Goal: Transaction & Acquisition: Purchase product/service

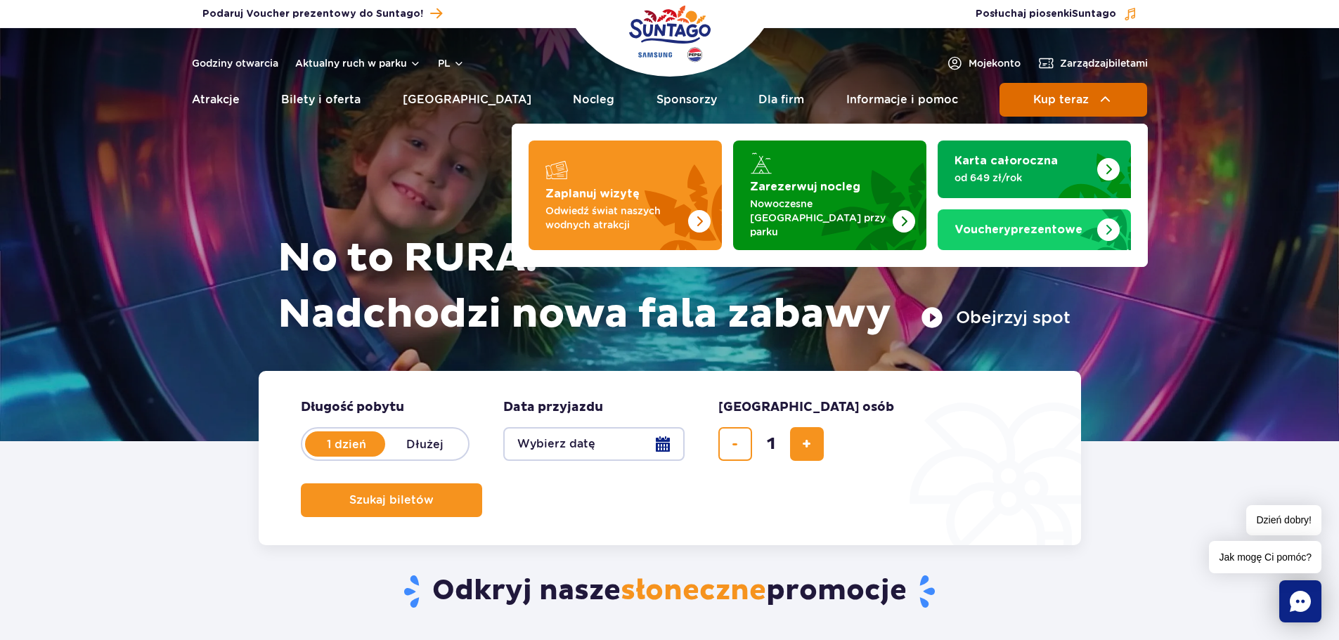
click at [1051, 100] on span "Kup teraz" at bounding box center [1061, 99] width 56 height 13
click at [1036, 93] on span "Kup teraz" at bounding box center [1061, 99] width 56 height 13
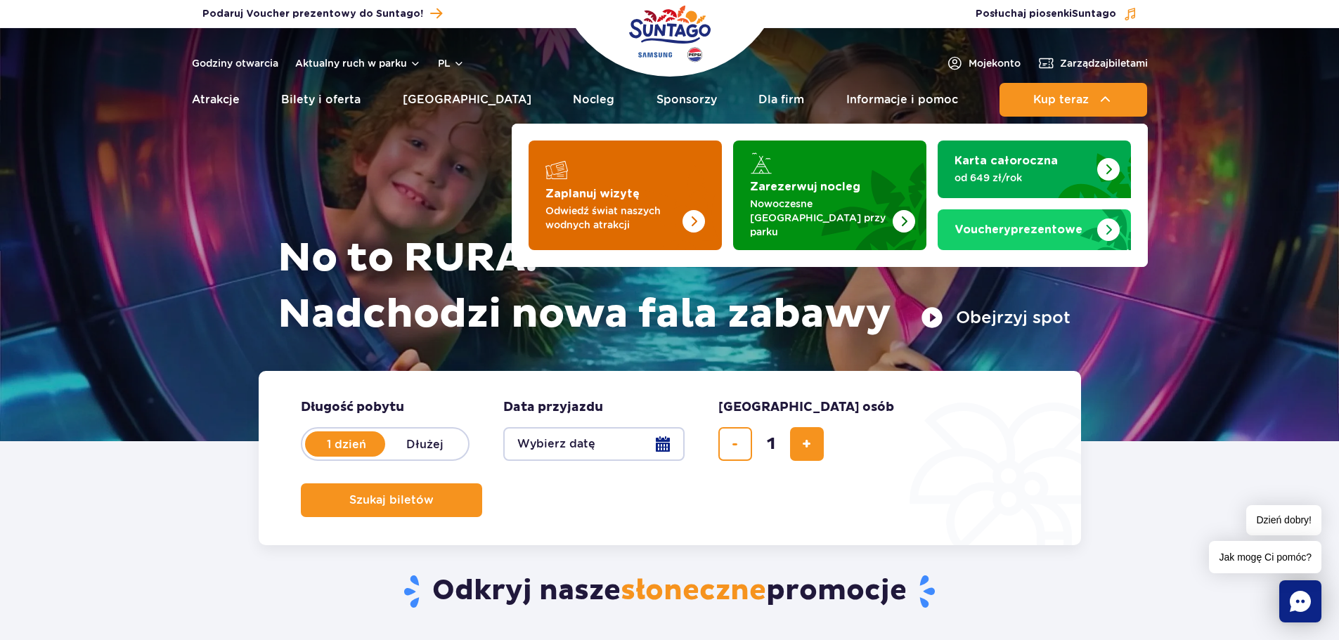
click at [693, 193] on img "Zaplanuj wizytę" at bounding box center [666, 196] width 112 height 110
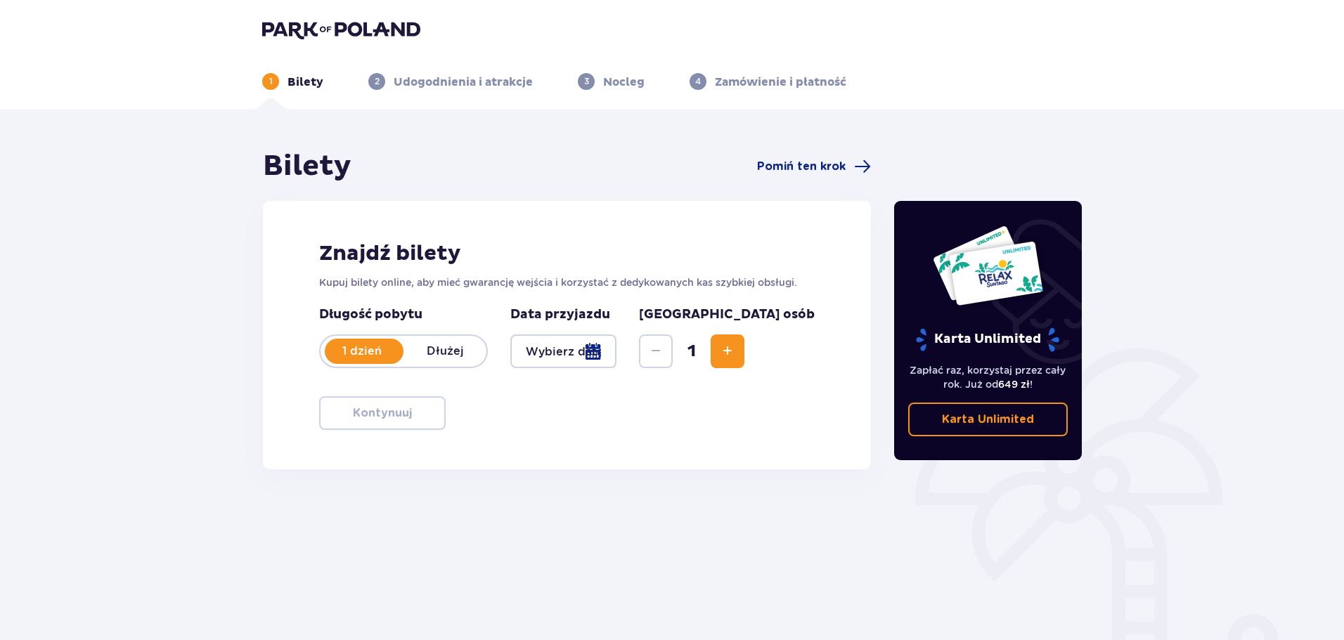
click at [736, 346] on span "Increase" at bounding box center [727, 351] width 17 height 17
click at [616, 344] on div at bounding box center [563, 351] width 106 height 34
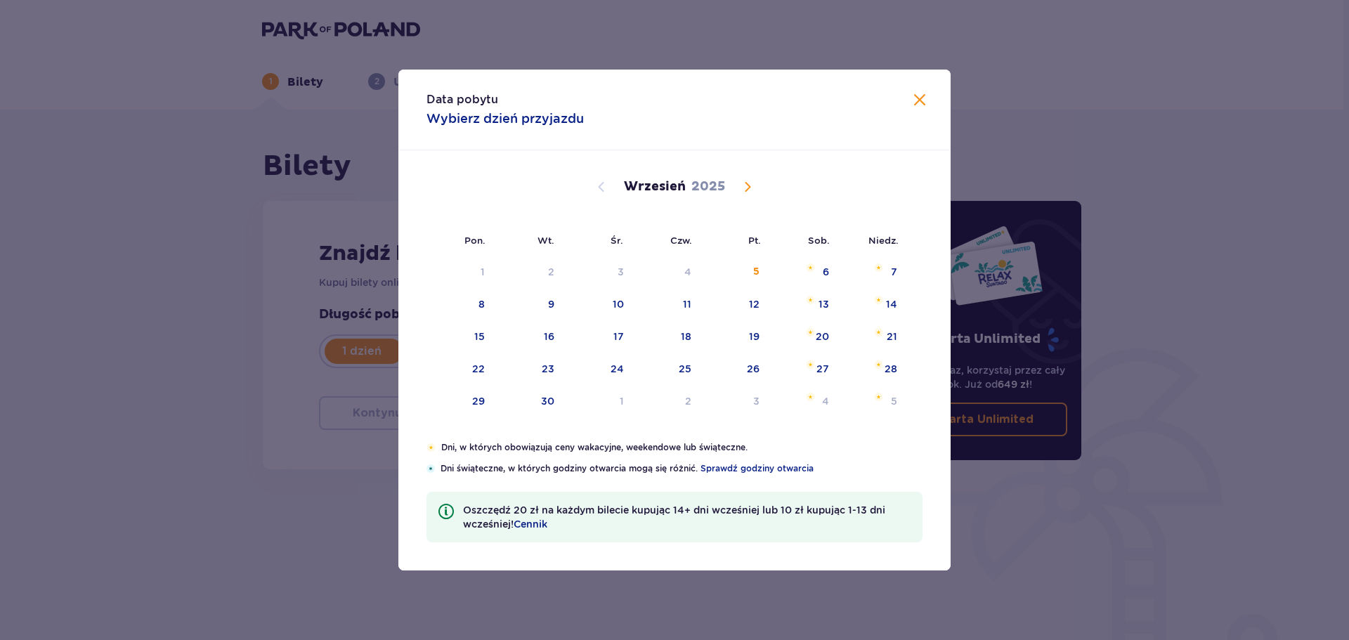
click at [756, 188] on div "[DATE]" at bounding box center [674, 186] width 465 height 17
click at [732, 174] on div "[DATE]" at bounding box center [674, 202] width 465 height 105
drag, startPoint x: 744, startPoint y: 180, endPoint x: 601, endPoint y: 179, distance: 142.6
click at [745, 181] on span "Calendar" at bounding box center [747, 186] width 17 height 17
click at [746, 184] on span "Calendar" at bounding box center [747, 186] width 17 height 17
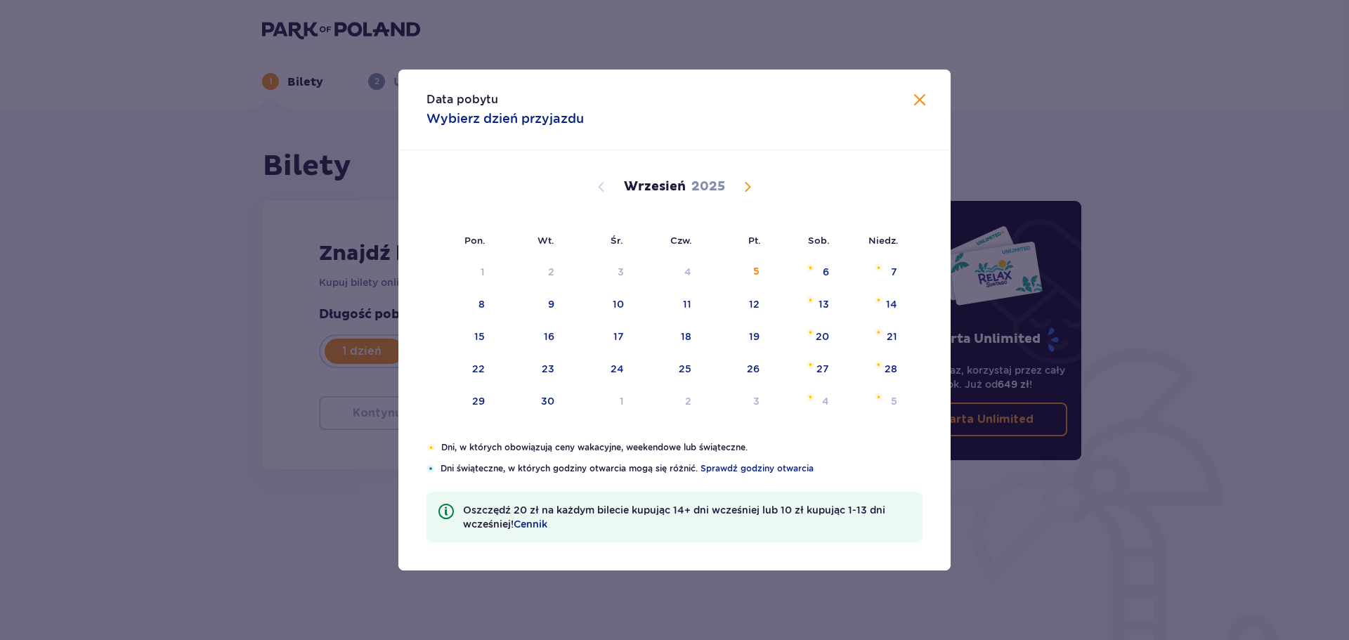
click at [746, 184] on span "Calendar" at bounding box center [747, 186] width 17 height 17
click at [606, 188] on span "Calendar" at bounding box center [601, 186] width 17 height 17
click at [741, 185] on span "Calendar" at bounding box center [747, 186] width 17 height 17
click at [599, 186] on span "Calendar" at bounding box center [601, 186] width 17 height 17
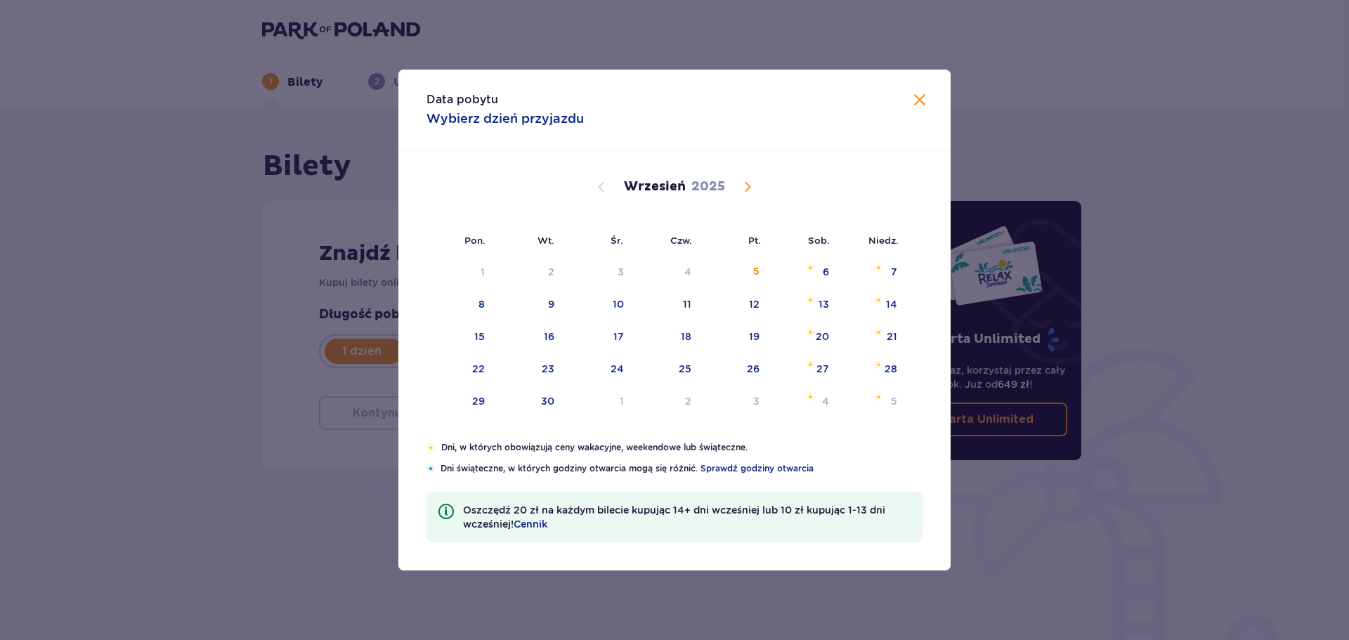
click at [599, 186] on span "Calendar" at bounding box center [601, 186] width 17 height 17
click at [601, 181] on span "Calendar" at bounding box center [601, 186] width 17 height 17
click at [603, 184] on span "Calendar" at bounding box center [601, 186] width 17 height 17
click at [897, 303] on div "14" at bounding box center [891, 304] width 11 height 14
type input "[DATE]"
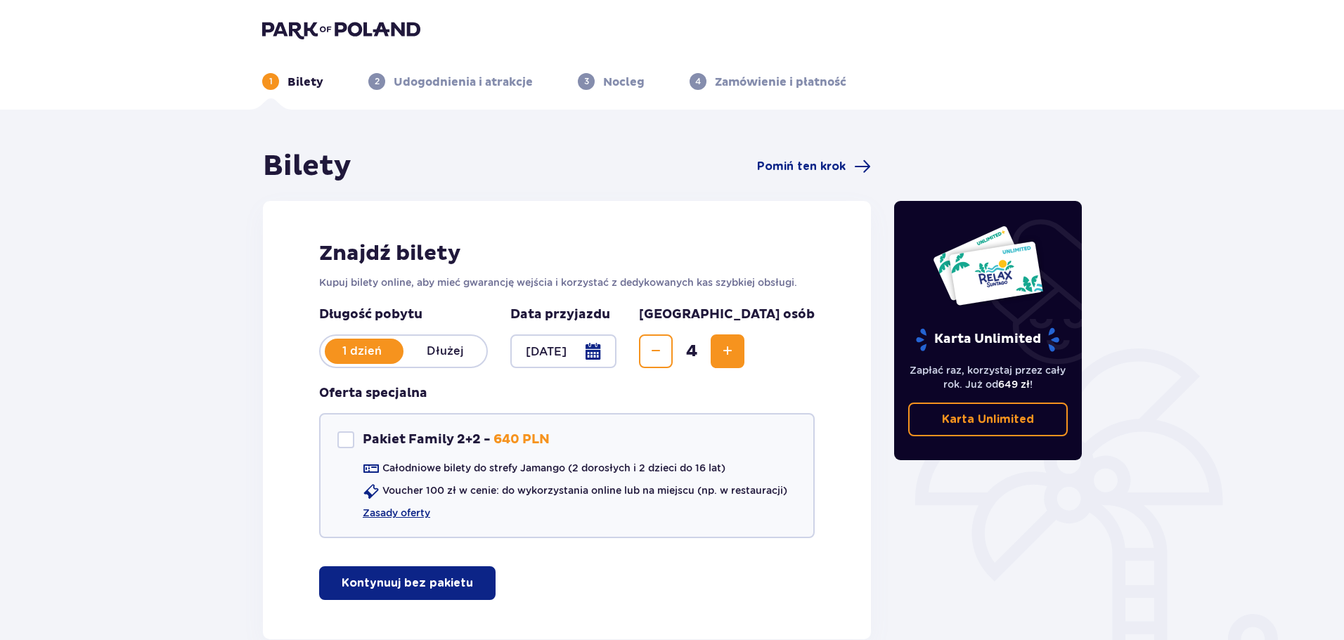
click at [442, 581] on p "Kontynuuj bez pakietu" at bounding box center [407, 582] width 131 height 15
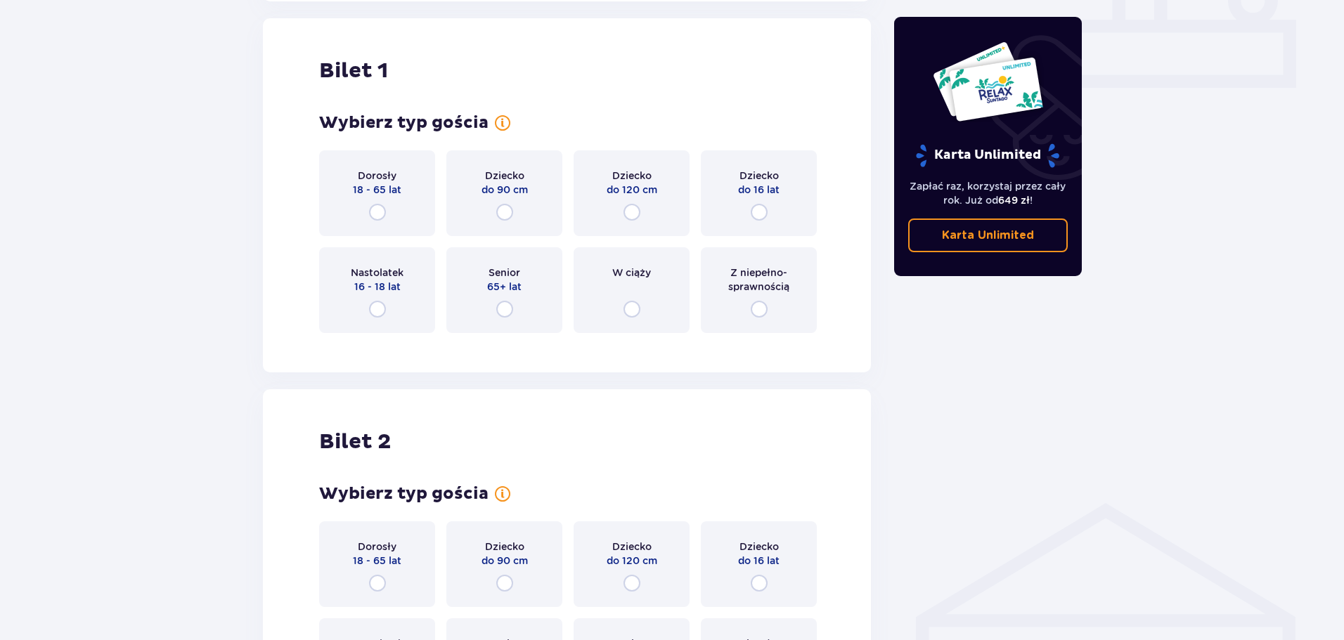
scroll to position [639, 0]
click at [375, 186] on p "18 - 65 lat" at bounding box center [377, 188] width 48 height 14
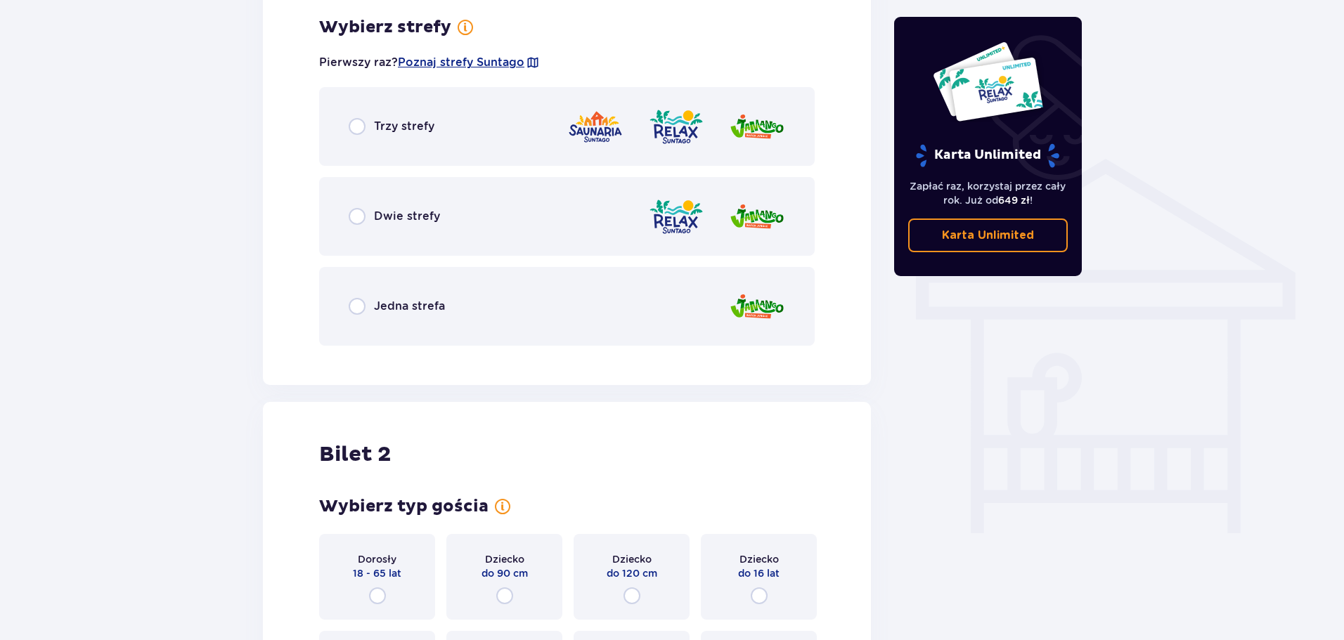
click at [450, 311] on div "Jedna strefa" at bounding box center [566, 306] width 495 height 79
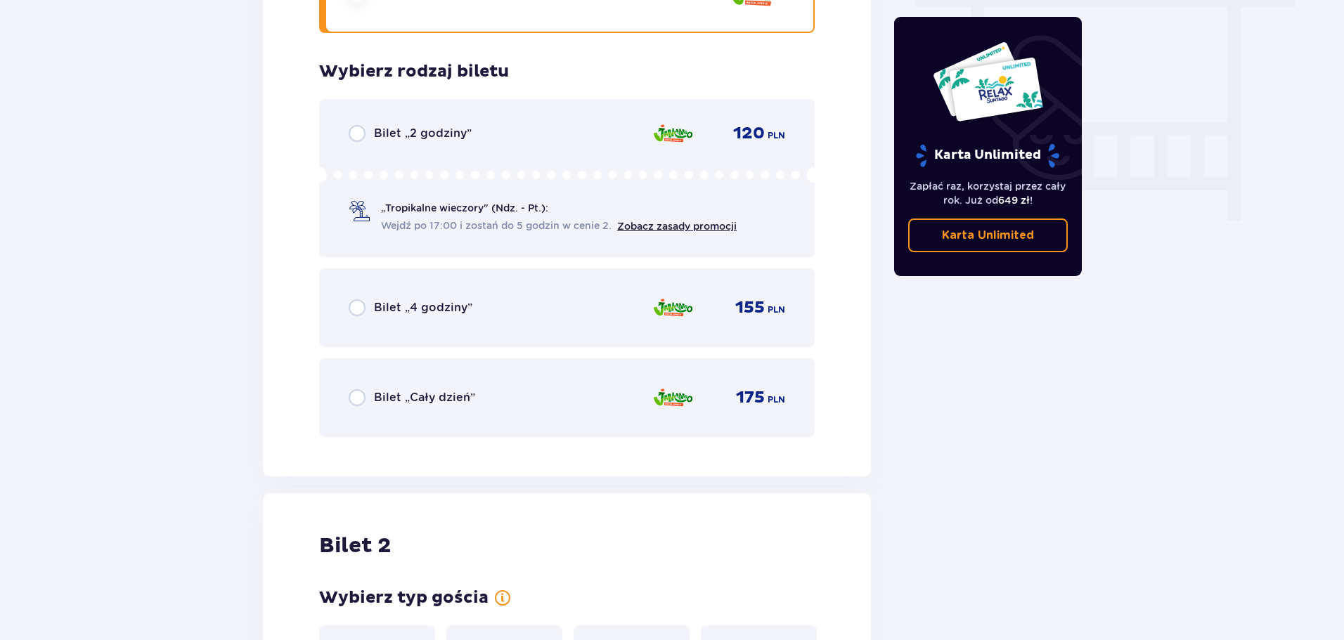
scroll to position [1339, 0]
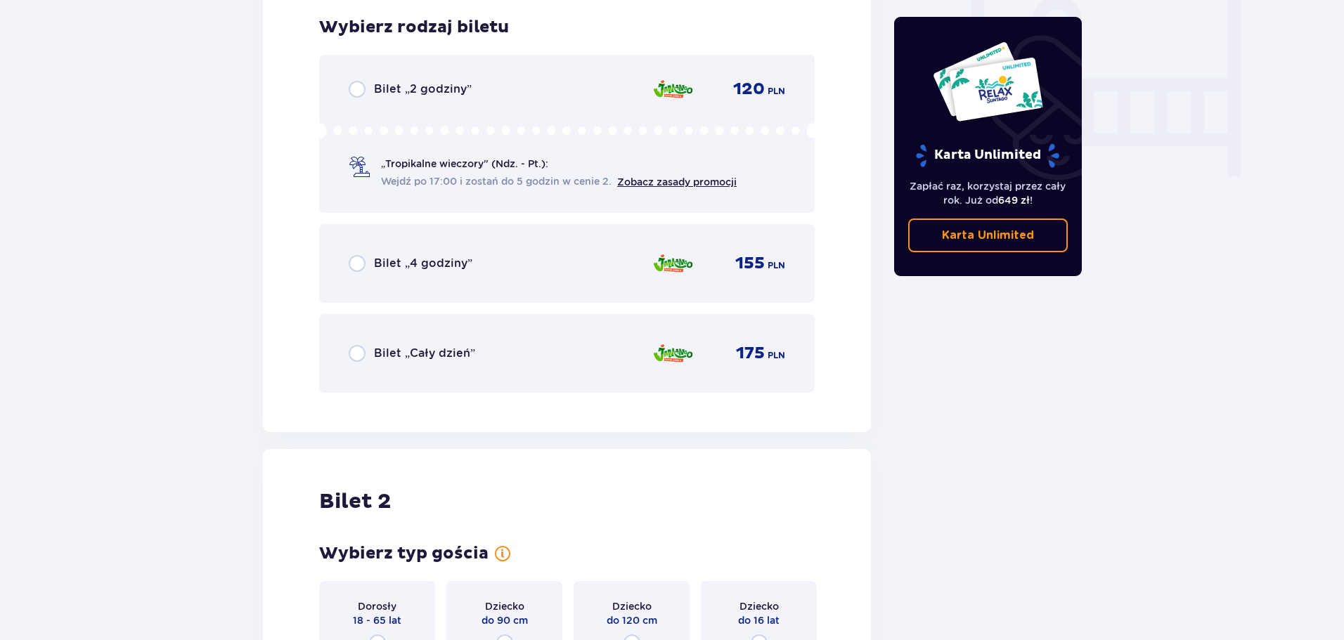
click at [427, 354] on p "Bilet „Cały dzień”" at bounding box center [424, 353] width 101 height 15
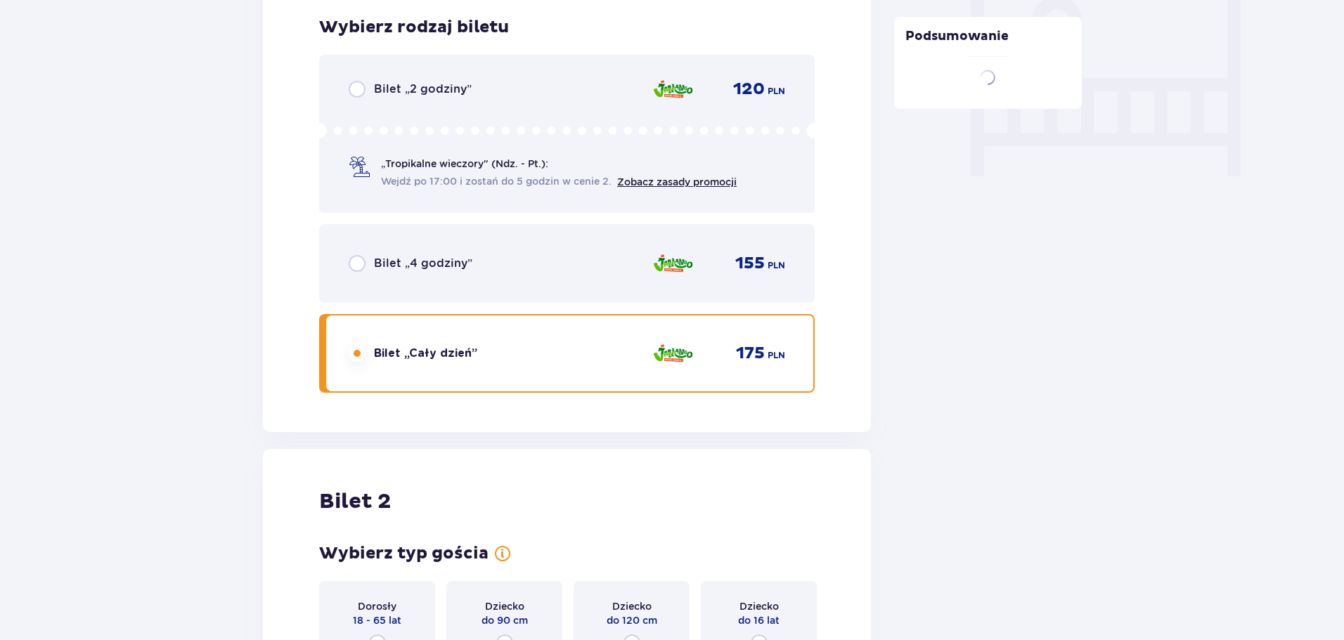
scroll to position [1771, 0]
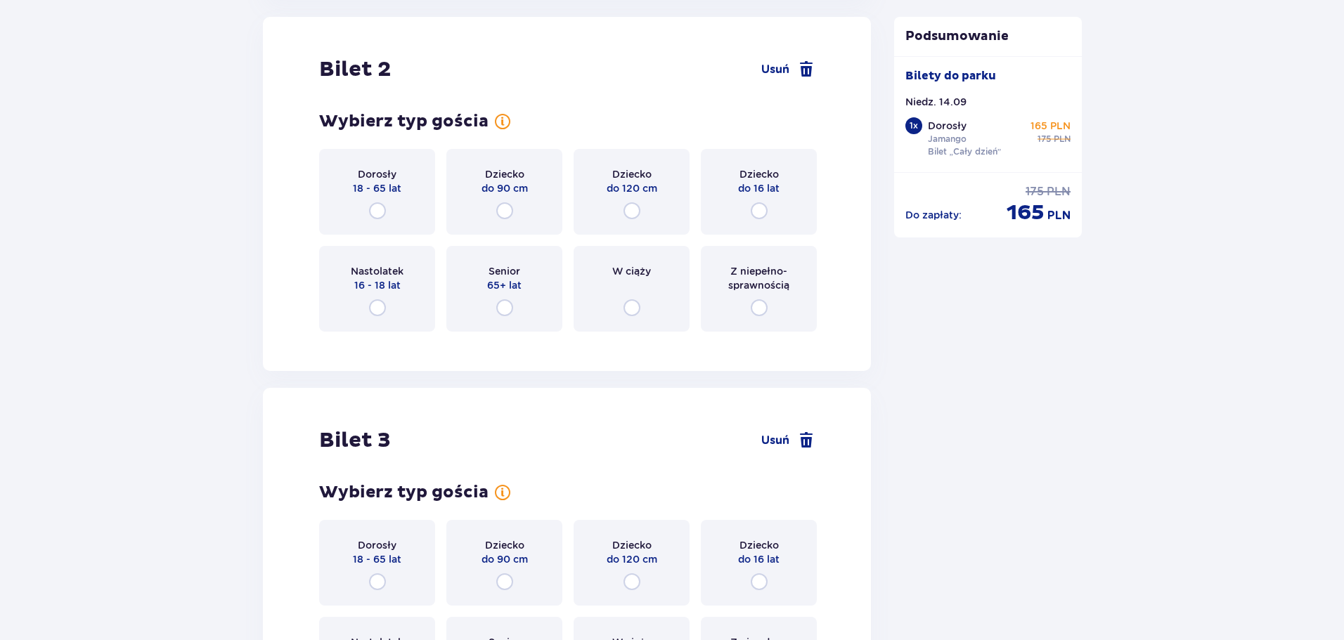
click at [389, 198] on div "Dorosły 18 - 65 lat" at bounding box center [377, 192] width 116 height 86
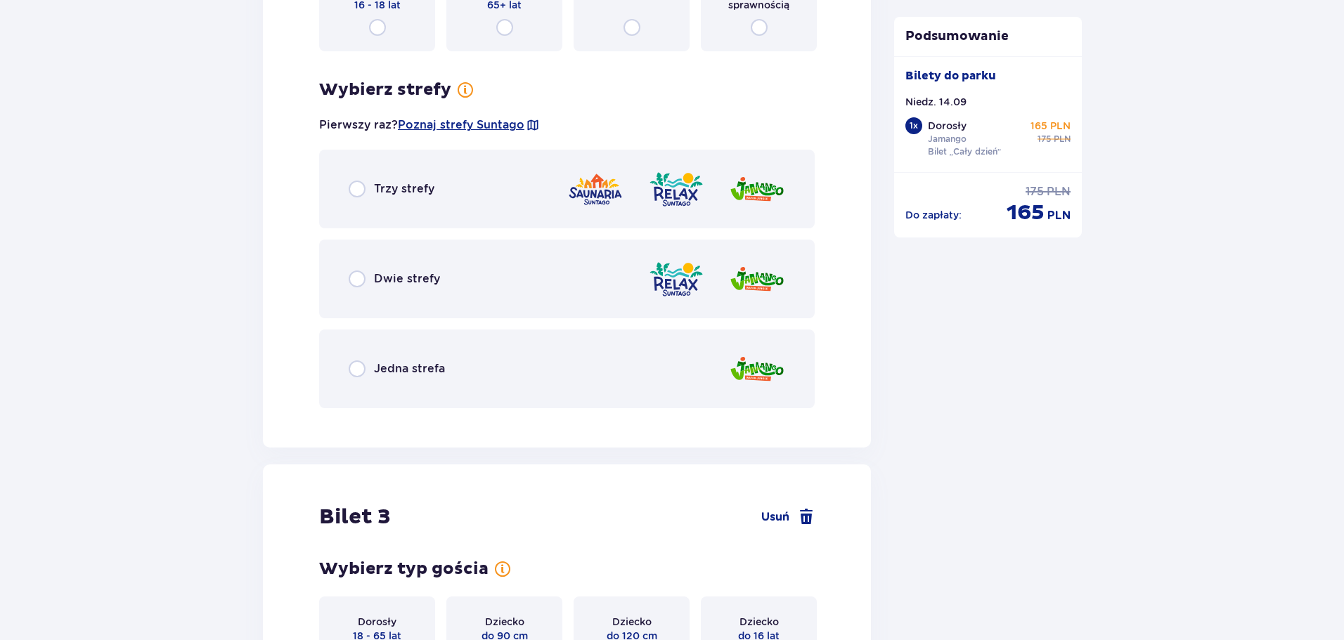
scroll to position [2114, 0]
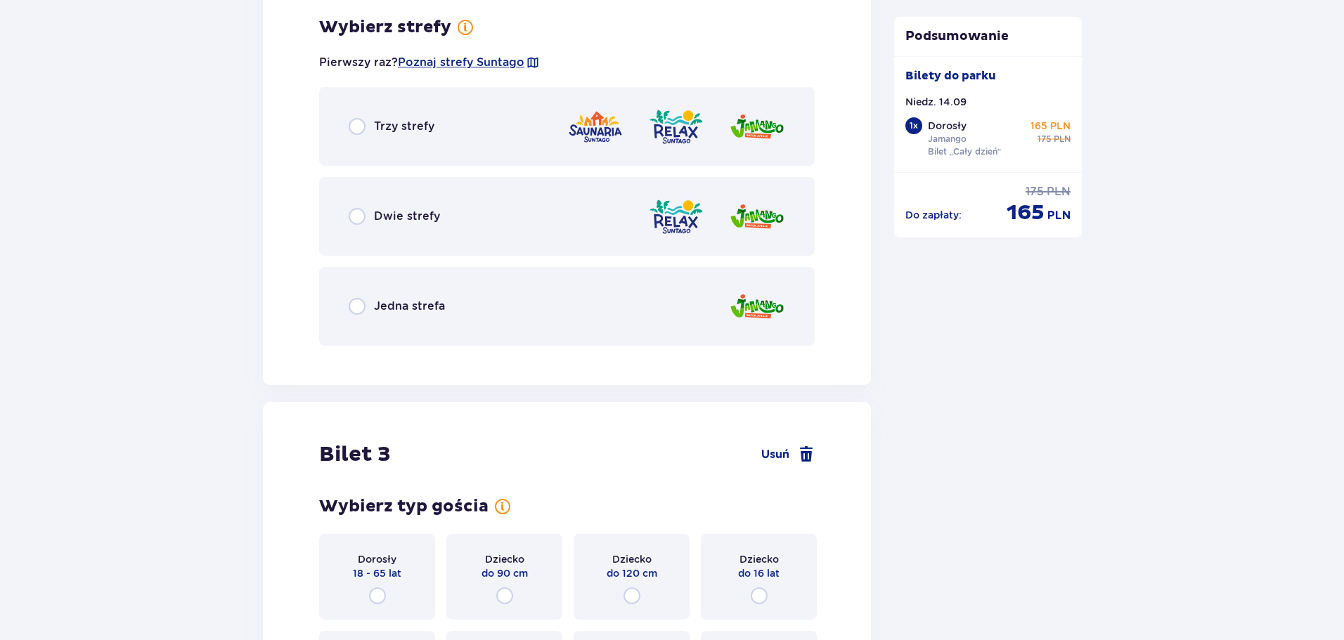
click at [399, 293] on div "Jedna strefa" at bounding box center [566, 306] width 495 height 79
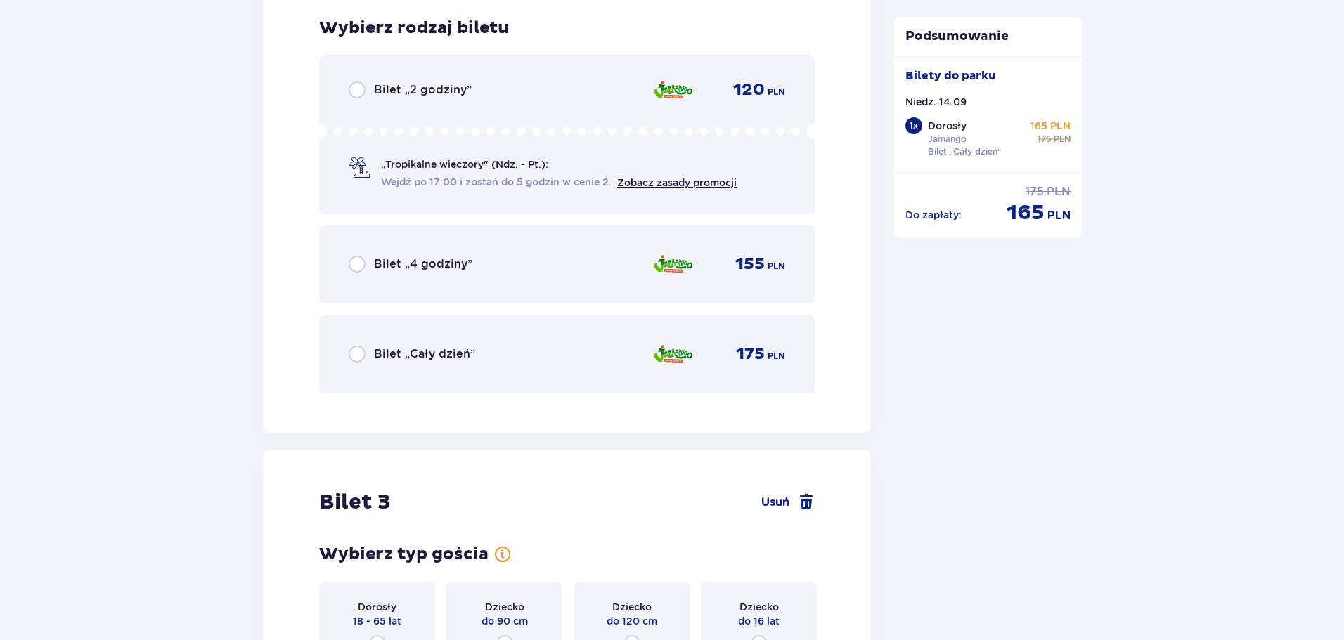
scroll to position [2471, 0]
click at [394, 327] on div "Bilet „Cały dzień” 175 PLN" at bounding box center [566, 353] width 495 height 79
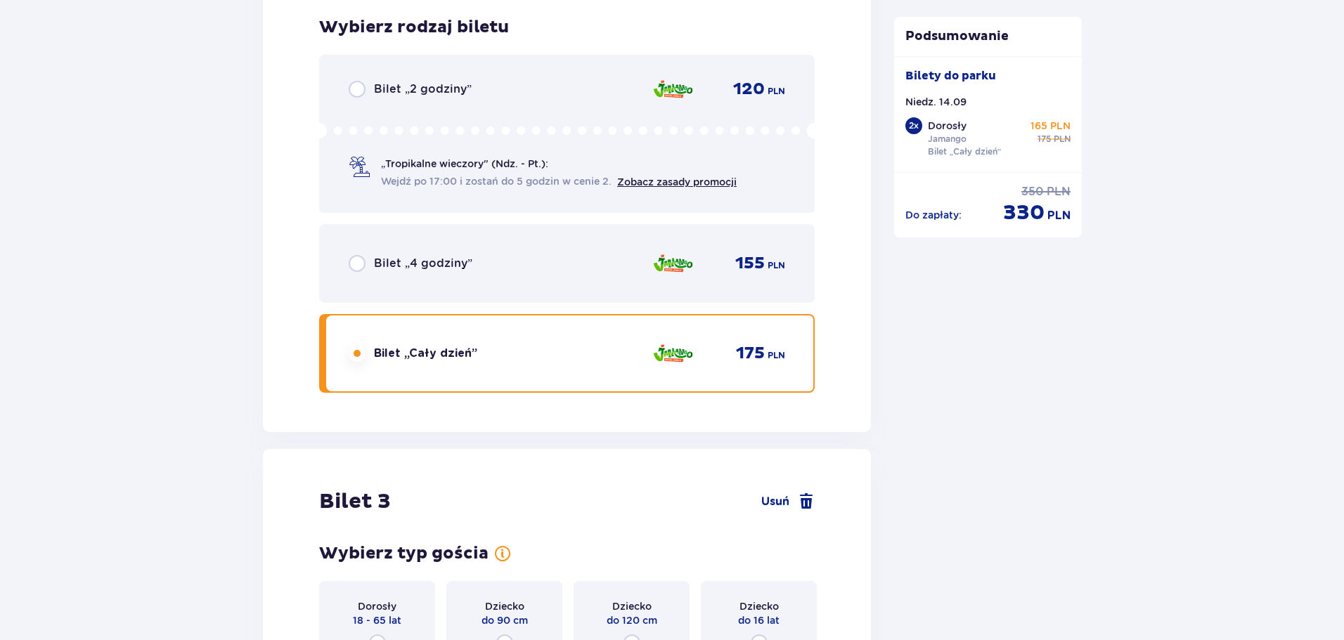
scroll to position [2903, 0]
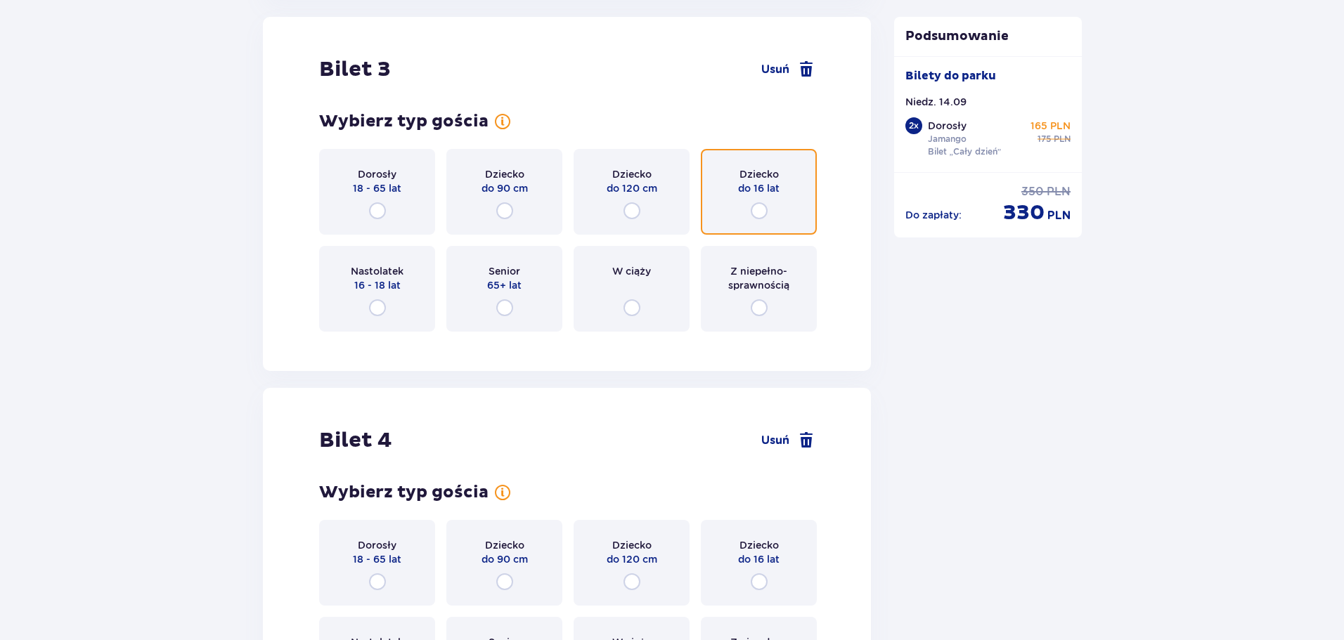
click at [756, 204] on input "radio" at bounding box center [758, 210] width 17 height 17
radio input "true"
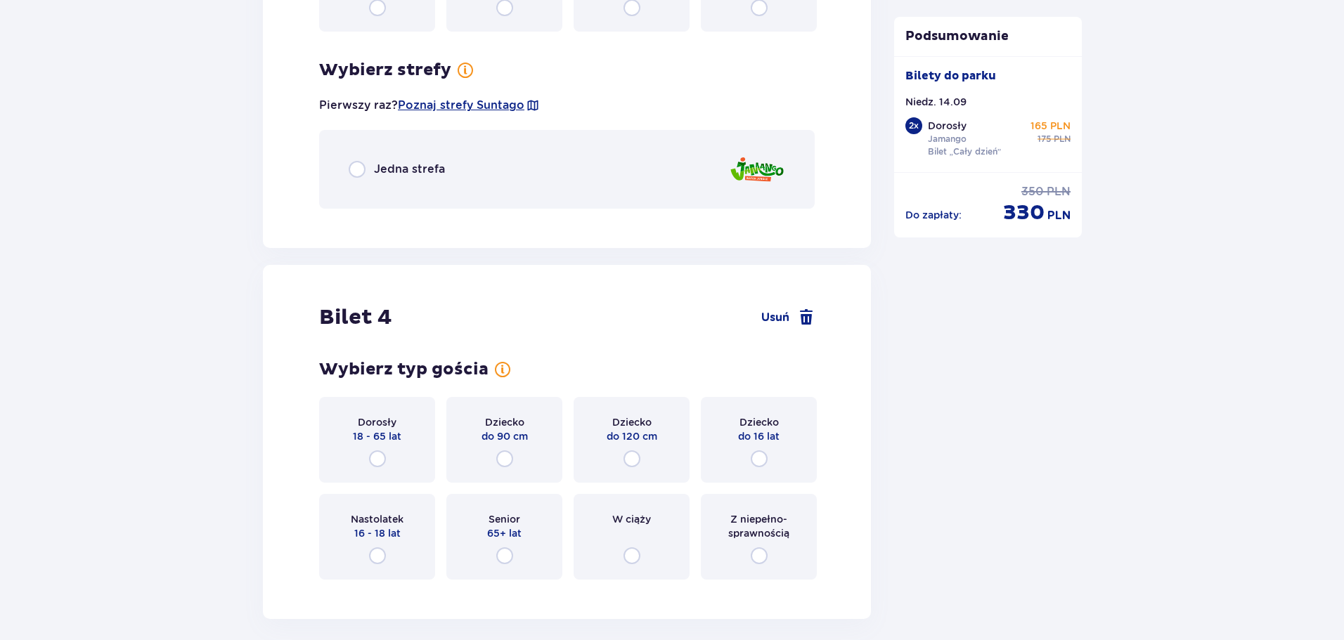
scroll to position [3246, 0]
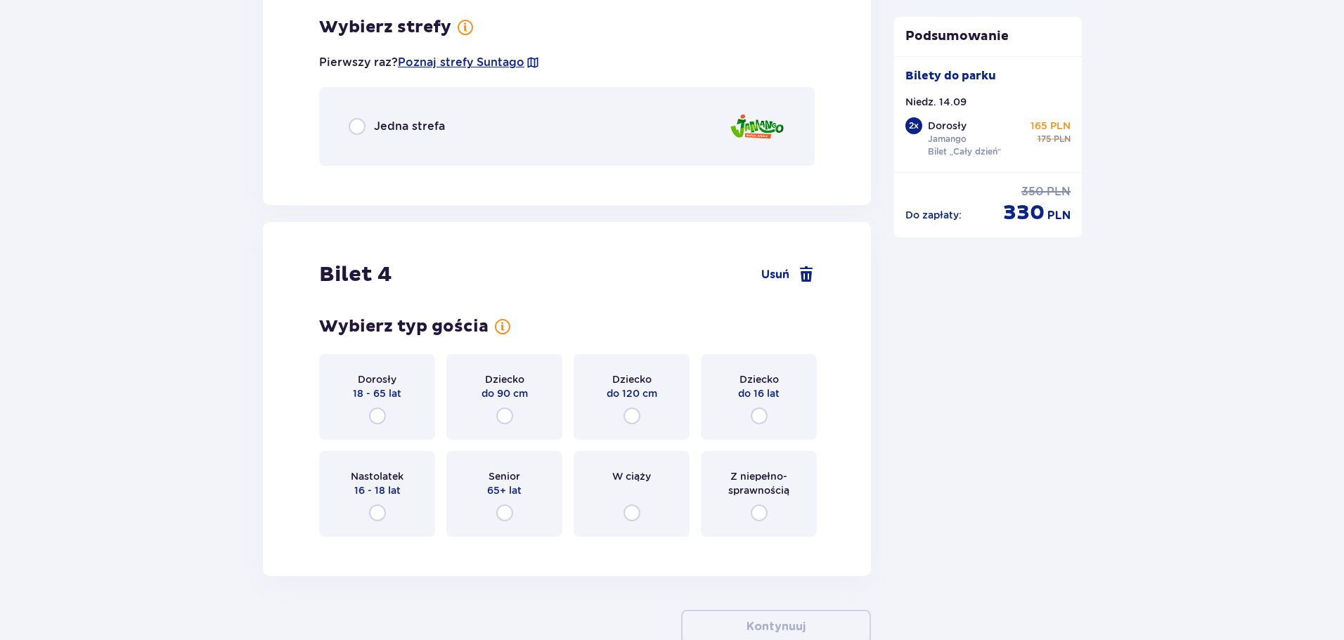
click at [464, 134] on div "Jedna strefa" at bounding box center [566, 126] width 495 height 79
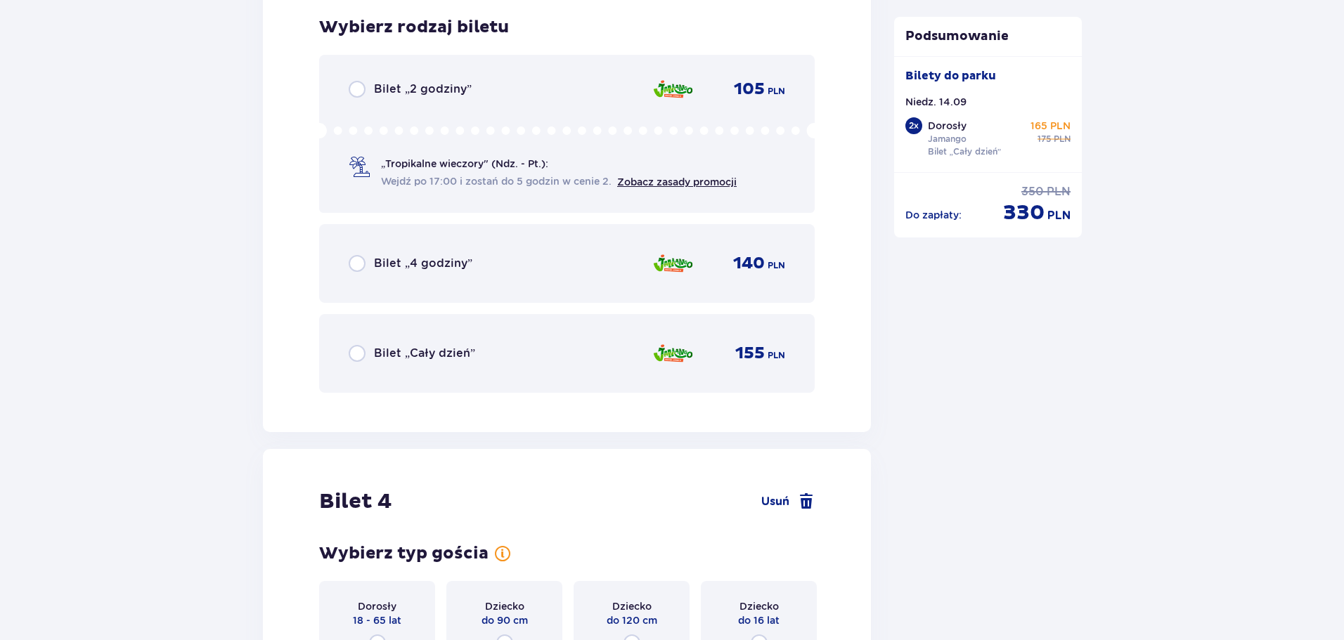
click at [412, 337] on div "Bilet „Cały dzień” 155 PLN" at bounding box center [566, 353] width 495 height 79
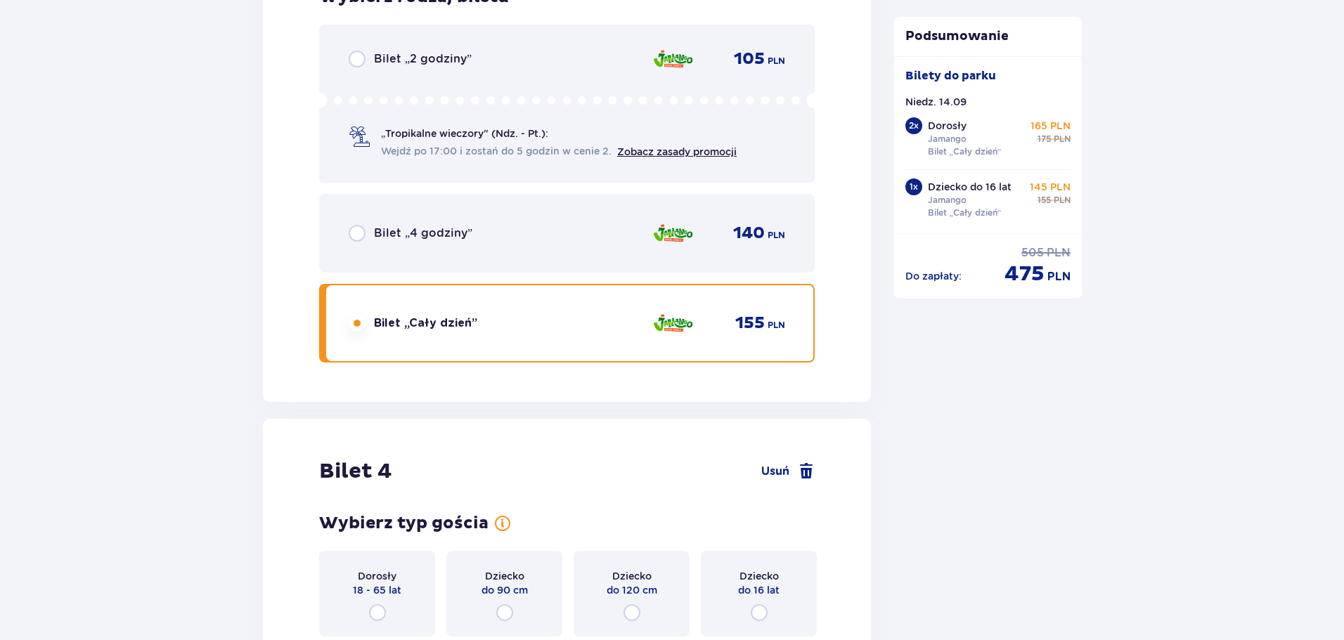
scroll to position [3738, 0]
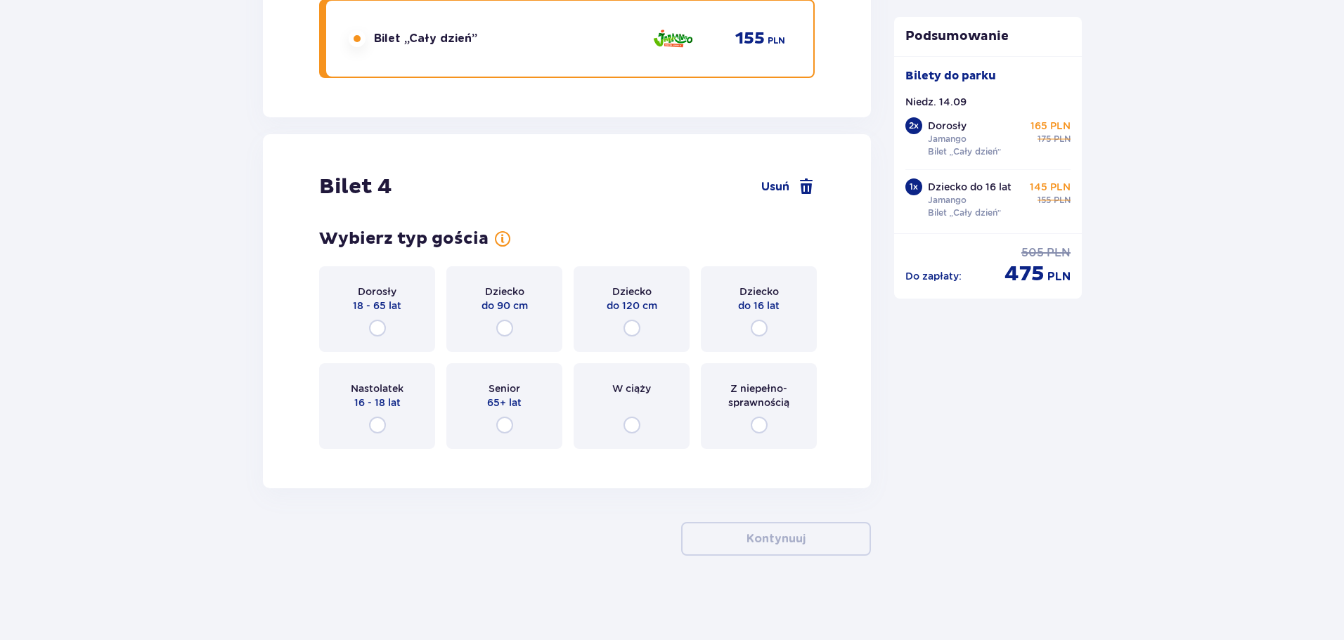
click at [776, 308] on p "do 16 lat" at bounding box center [758, 306] width 41 height 14
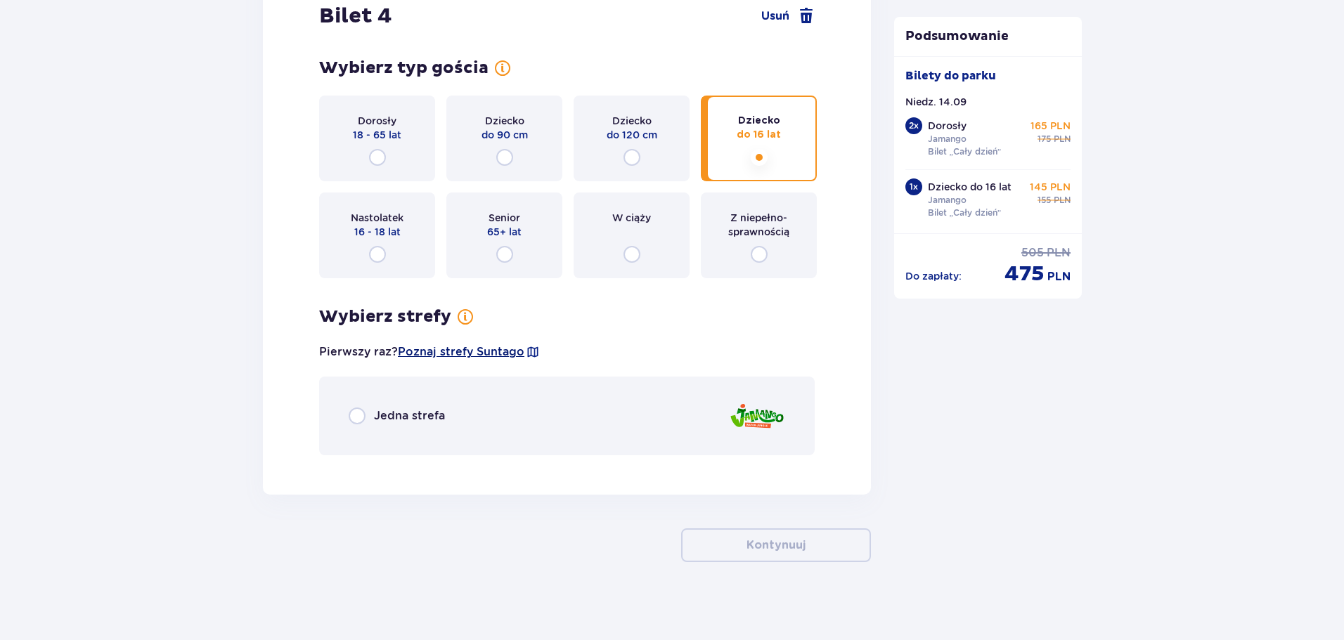
scroll to position [3915, 0]
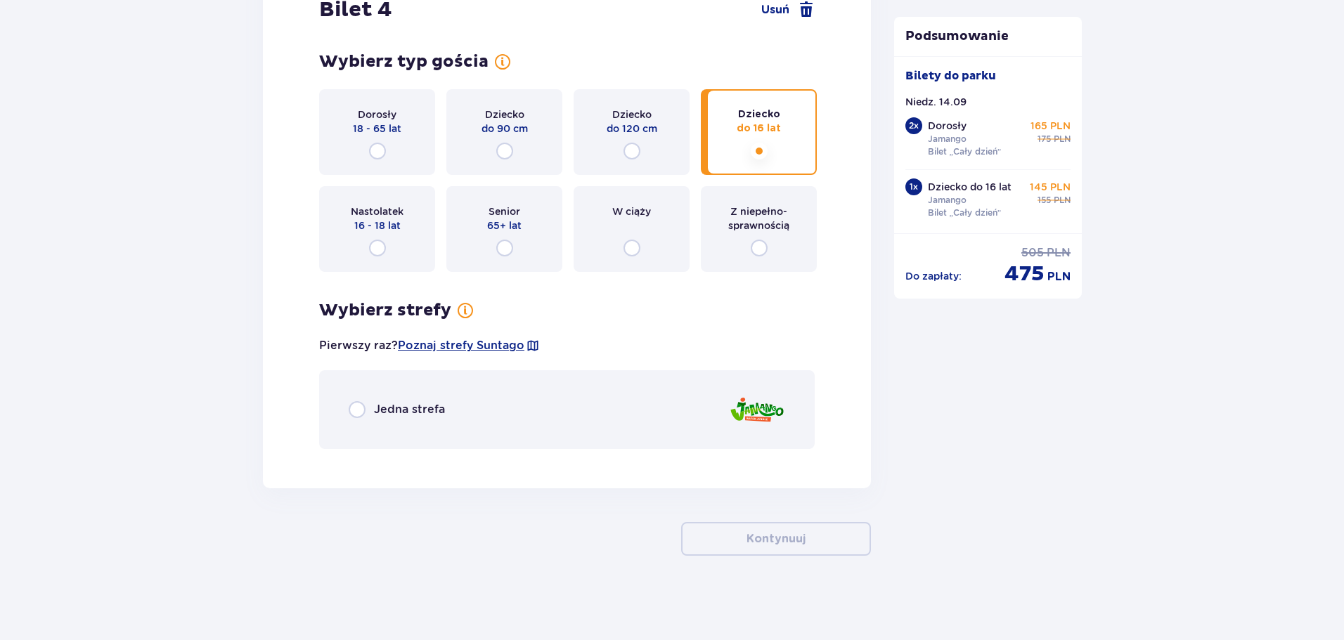
click at [394, 415] on p "Jedna strefa" at bounding box center [409, 409] width 71 height 15
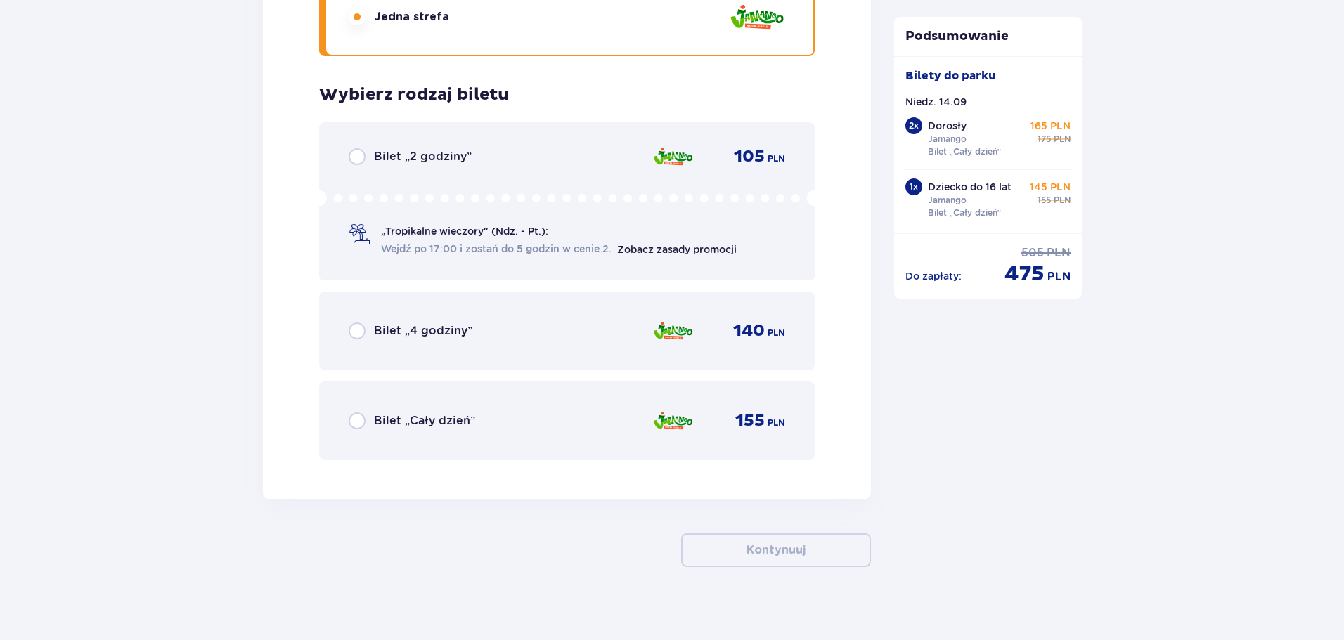
scroll to position [4319, 0]
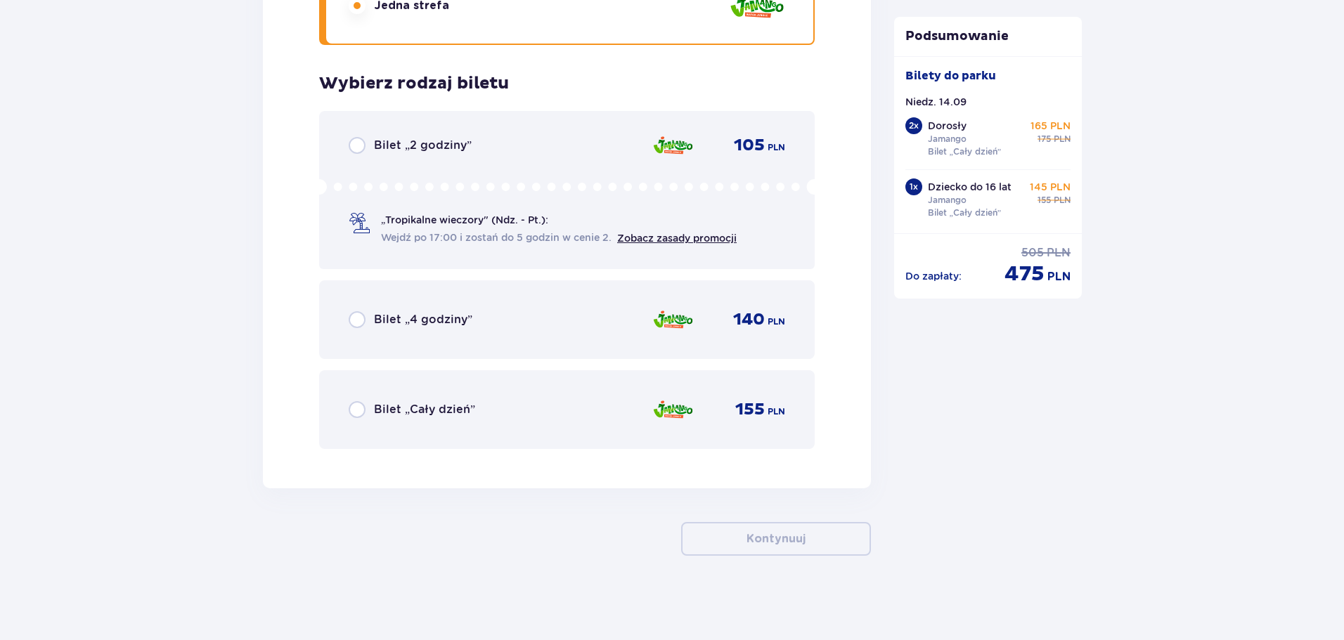
click at [398, 403] on p "Bilet „Cały dzień”" at bounding box center [424, 409] width 101 height 15
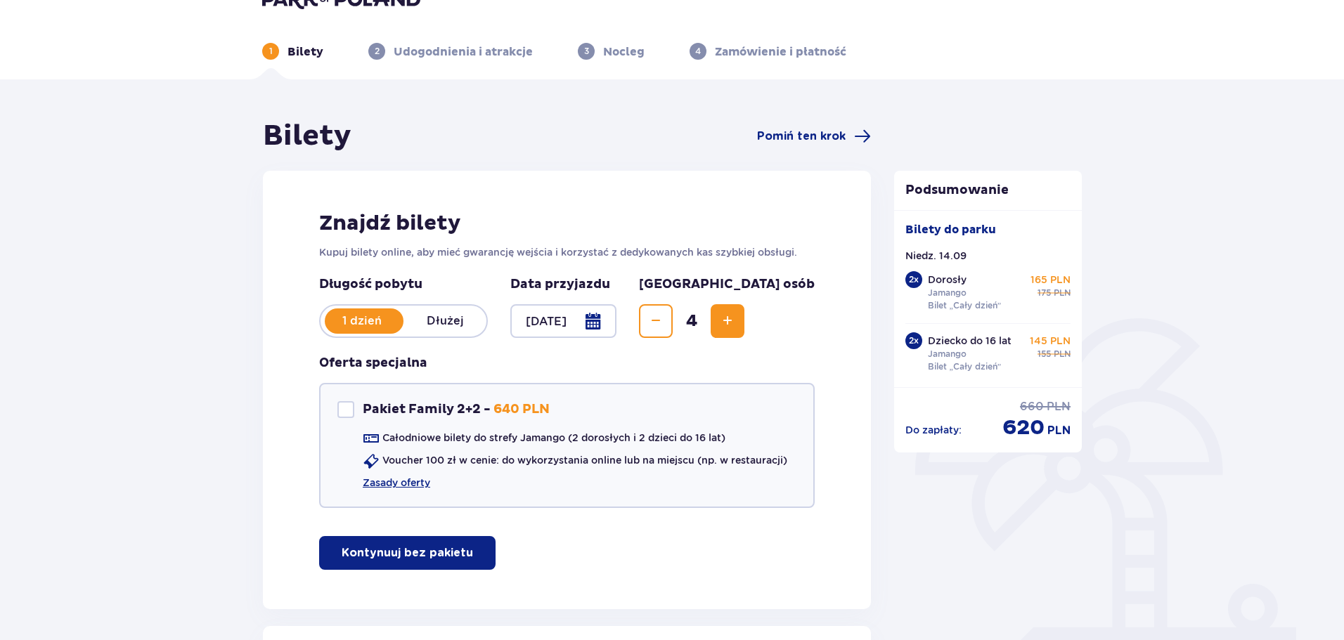
scroll to position [0, 0]
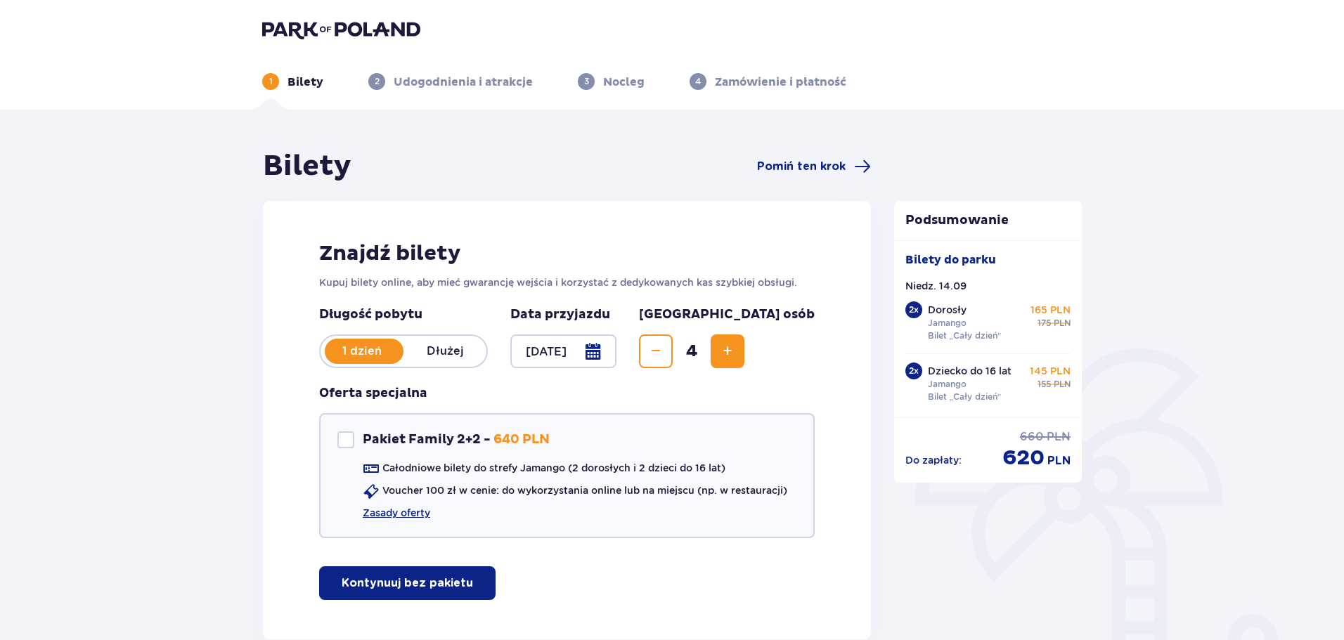
click at [616, 350] on div at bounding box center [563, 351] width 106 height 34
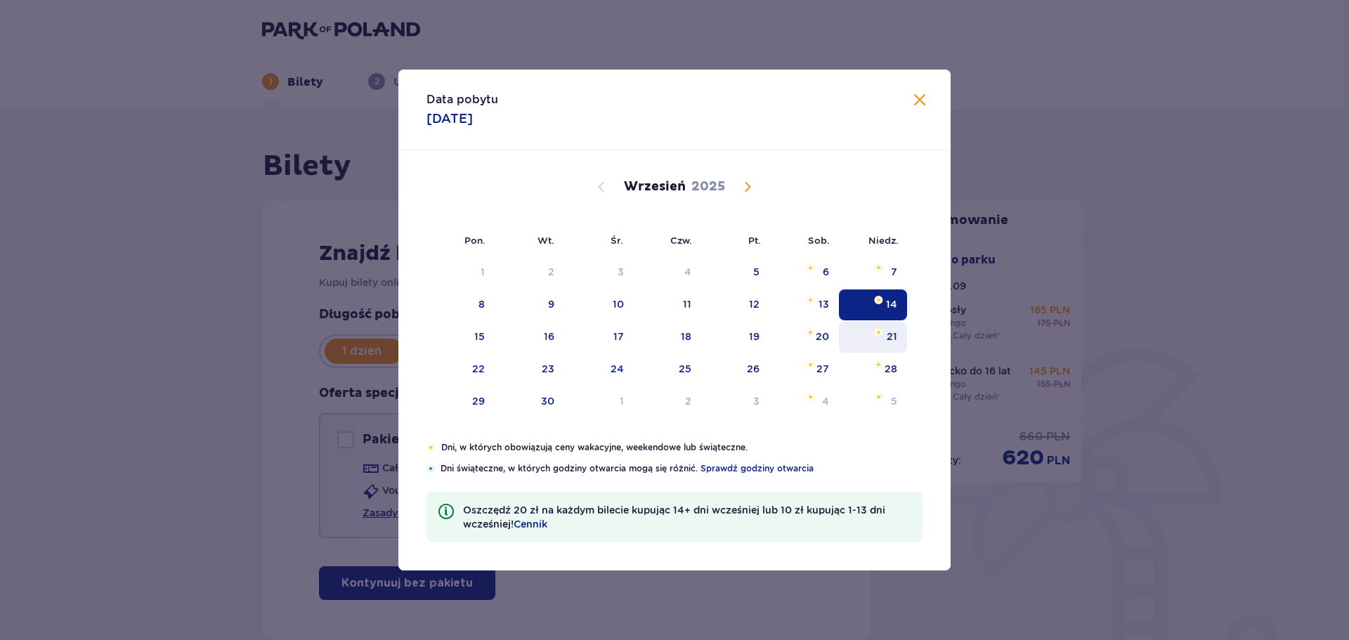
click at [880, 333] on img "niedziela, 21 września 2025" at bounding box center [878, 332] width 9 height 8
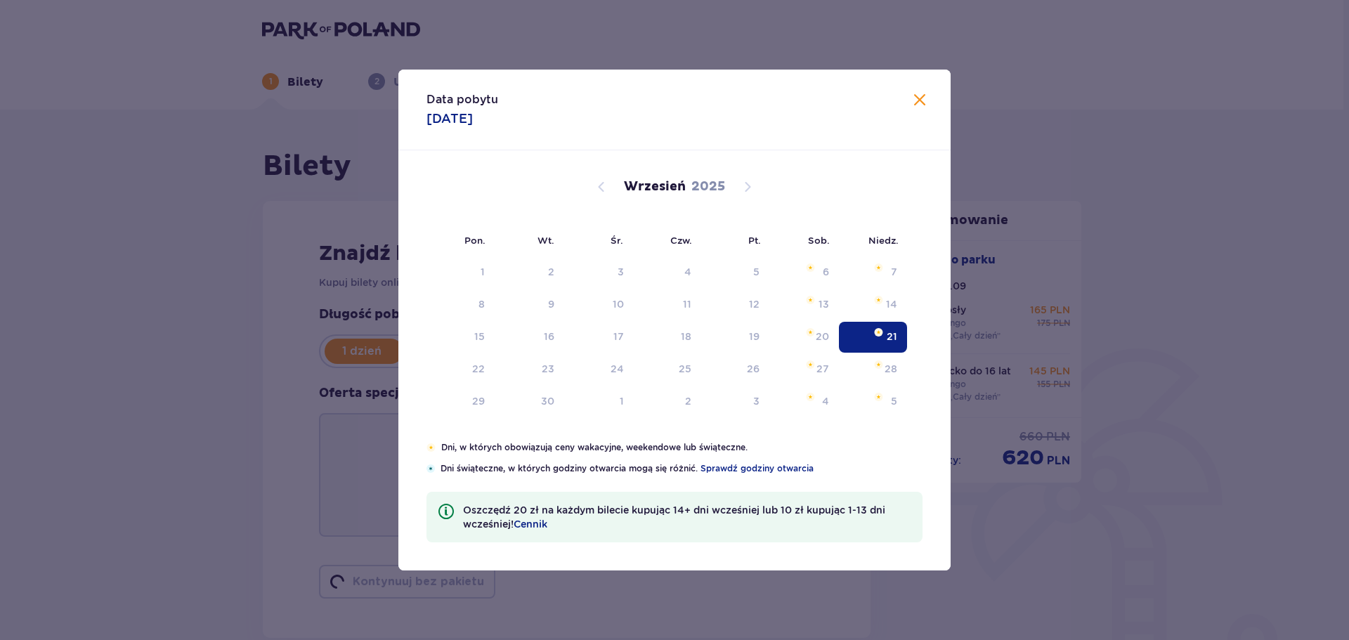
type input "[DATE]"
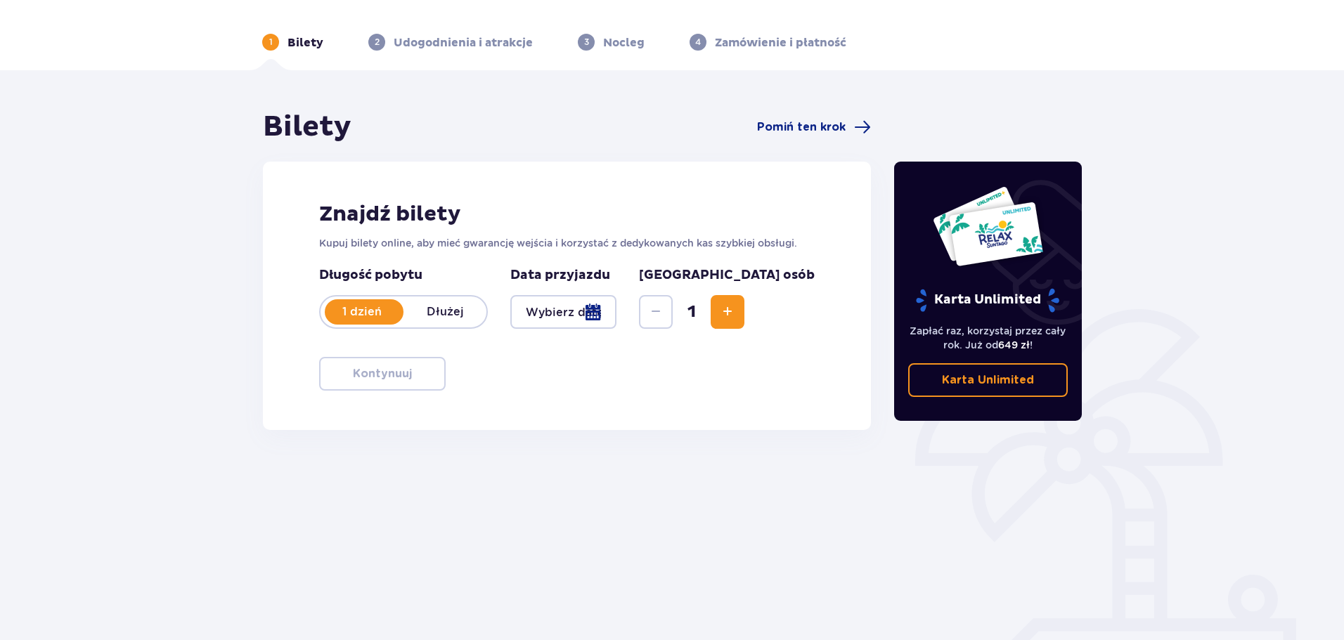
scroll to position [76, 0]
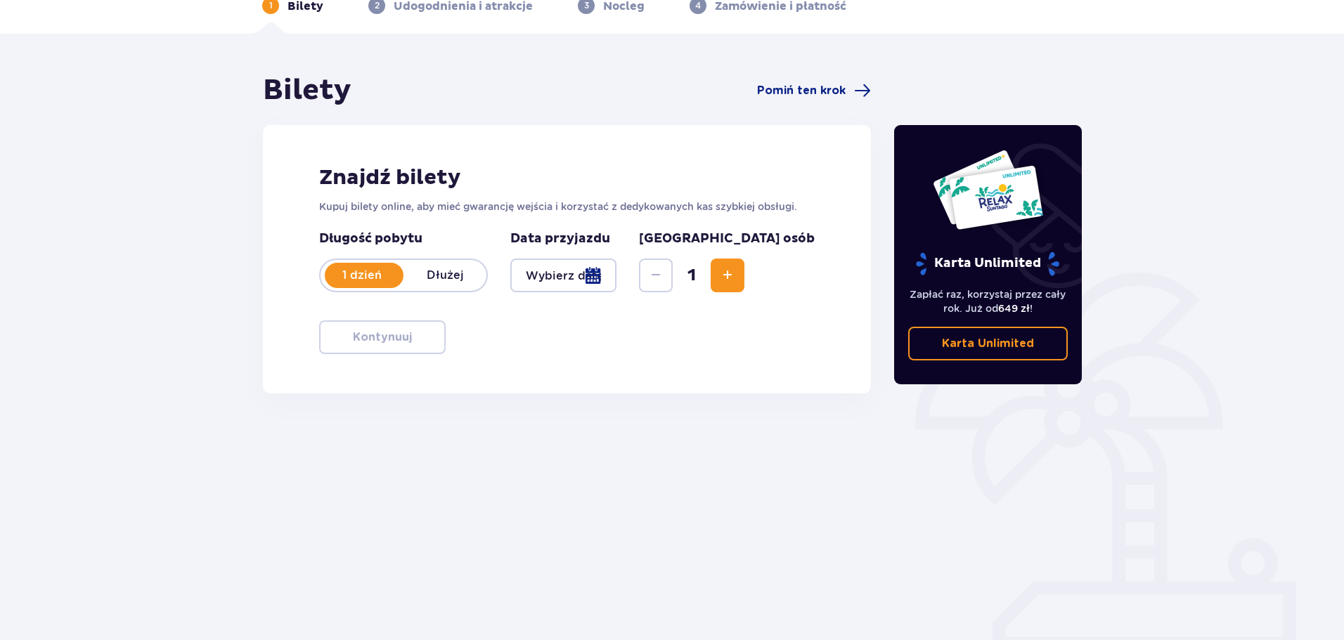
click at [744, 281] on button "Increase" at bounding box center [727, 276] width 34 height 34
click at [738, 320] on div "Znajdź bilety Kupuj bilety online, aby mieć gwarancję wejścia i korzystać z ded…" at bounding box center [567, 259] width 608 height 268
click at [616, 282] on div at bounding box center [563, 276] width 106 height 34
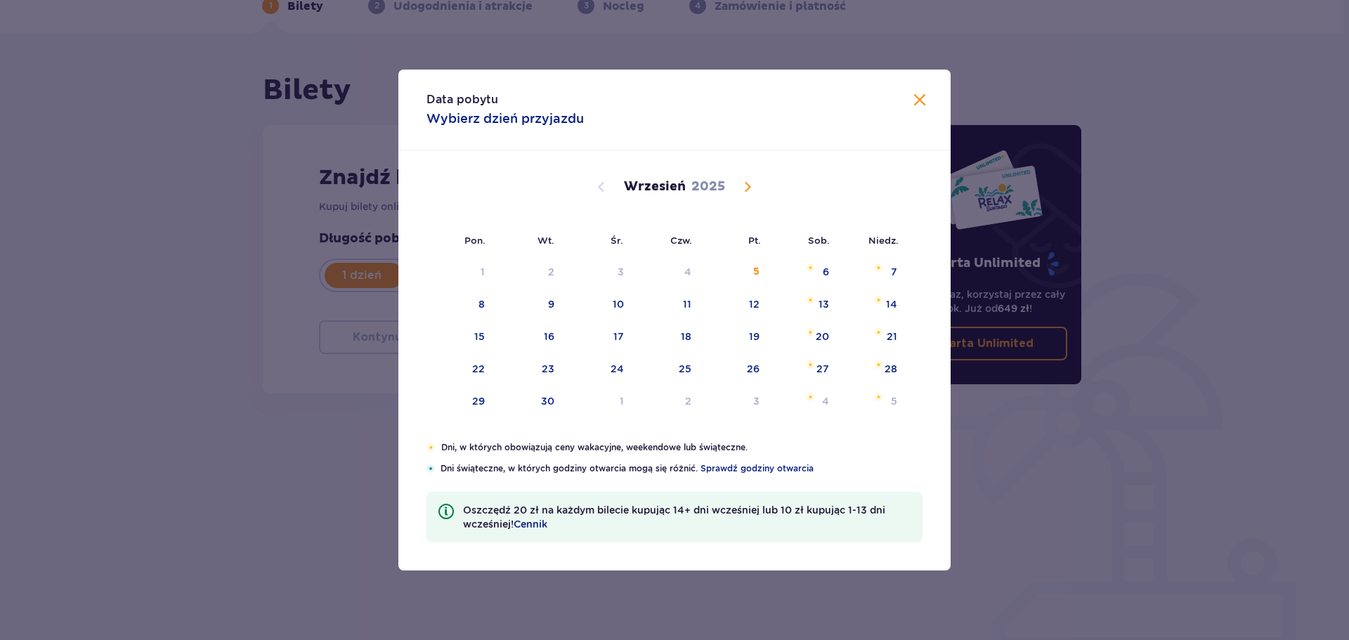
click at [670, 280] on div "4" at bounding box center [668, 272] width 68 height 31
click at [876, 344] on div "21" at bounding box center [873, 337] width 68 height 31
click at [876, 331] on img "niedziela, 21 września 2025" at bounding box center [878, 332] width 9 height 8
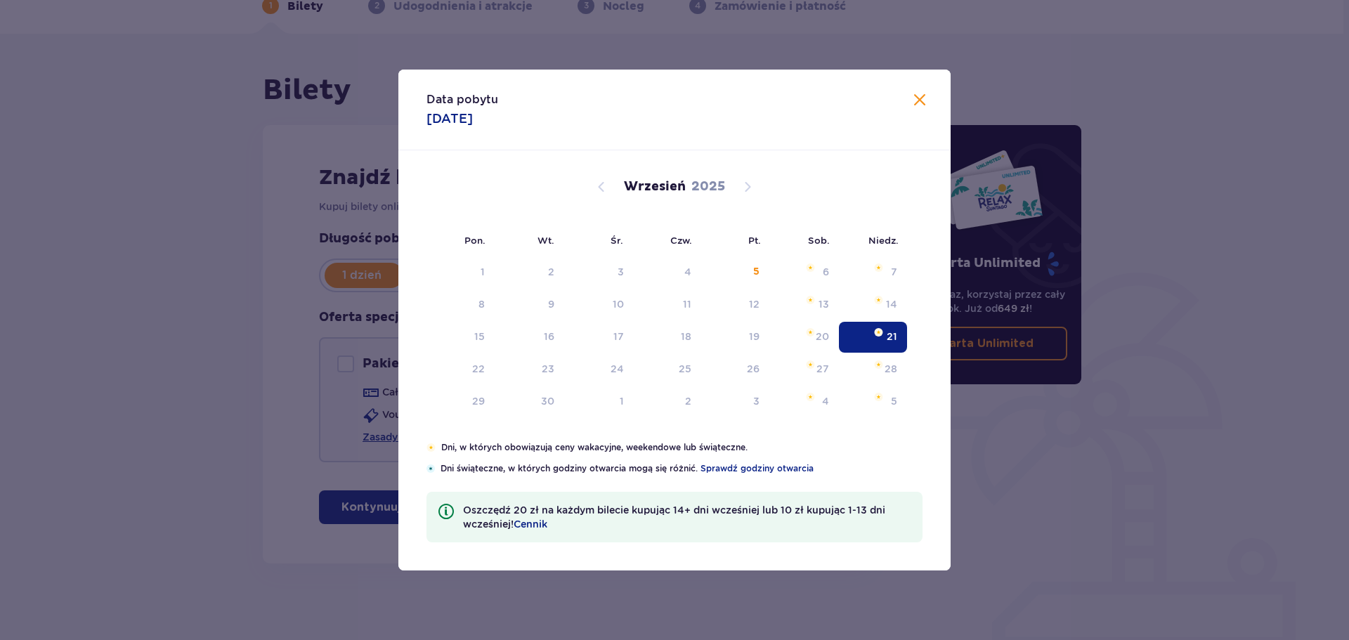
type input "[DATE]"
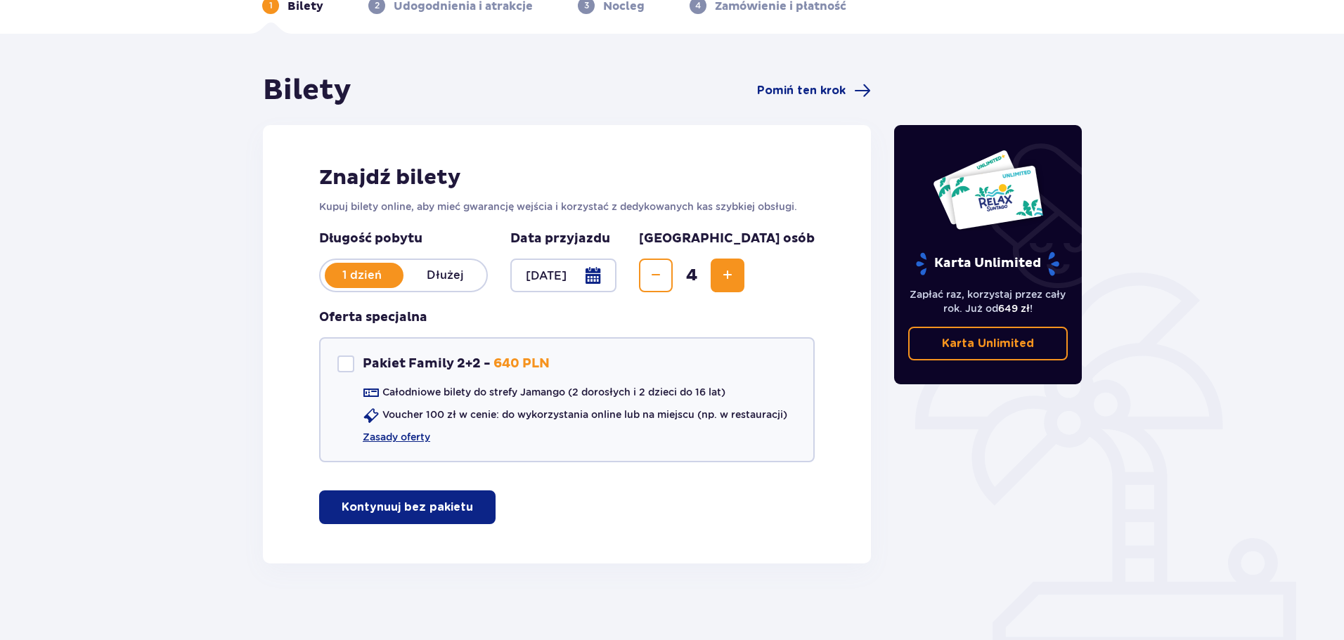
click at [436, 508] on p "Kontynuuj bez pakietu" at bounding box center [407, 507] width 131 height 15
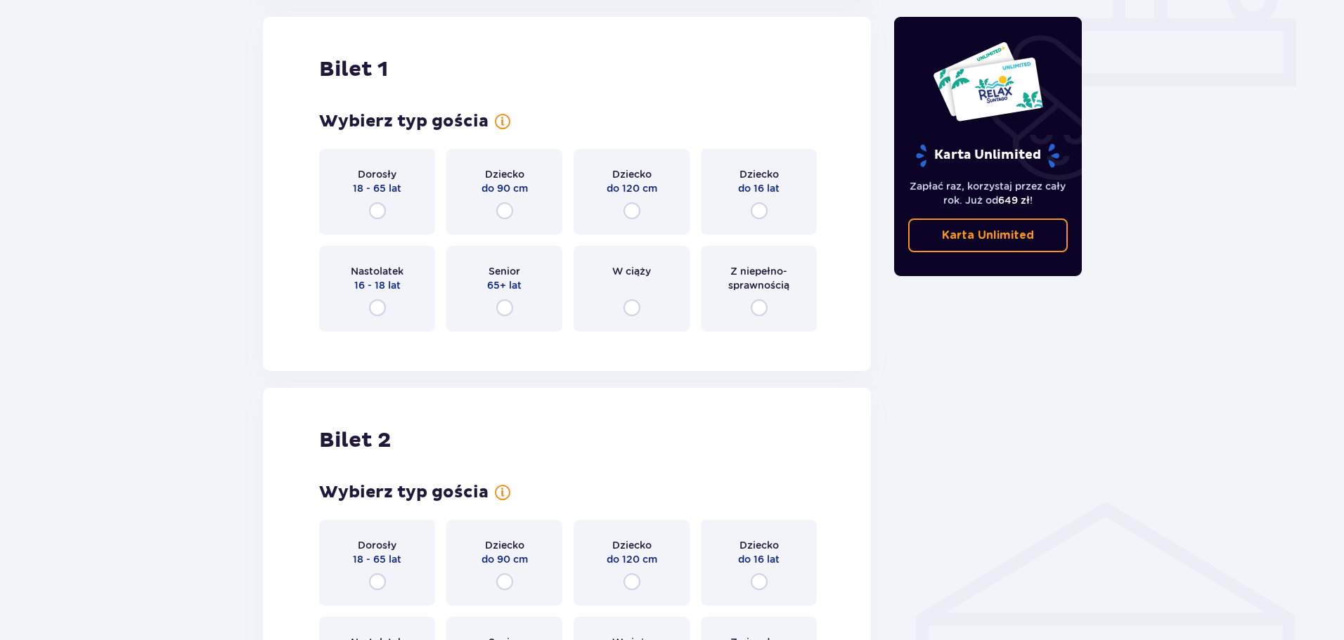
click at [361, 185] on p "18 - 65 lat" at bounding box center [377, 188] width 48 height 14
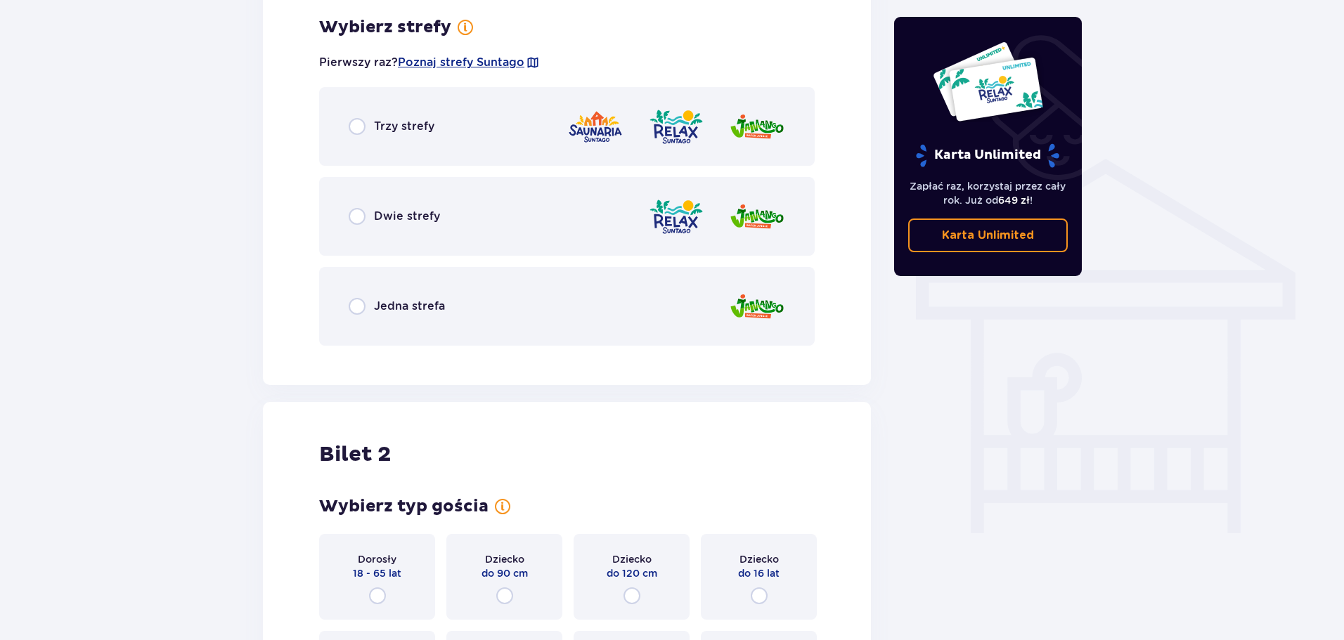
click at [407, 285] on div "Jedna strefa" at bounding box center [566, 306] width 495 height 79
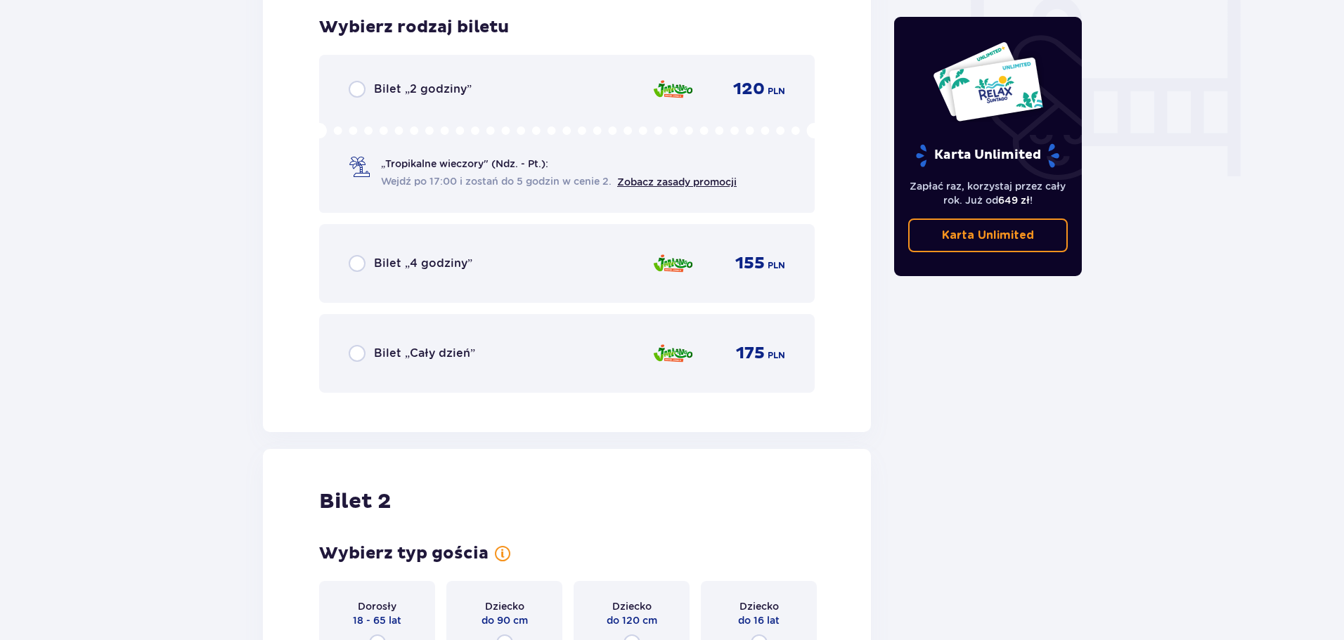
click at [379, 372] on div "Bilet „Cały dzień” 175 PLN" at bounding box center [566, 353] width 495 height 79
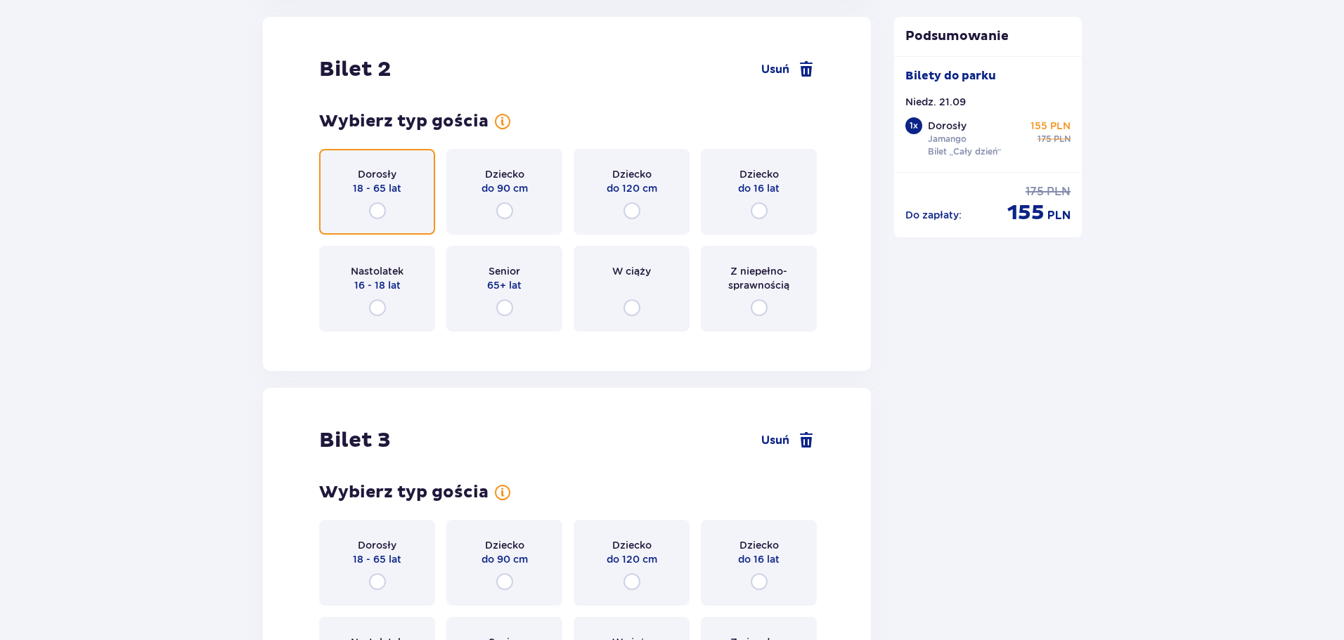
click at [382, 212] on input "radio" at bounding box center [377, 210] width 17 height 17
radio input "true"
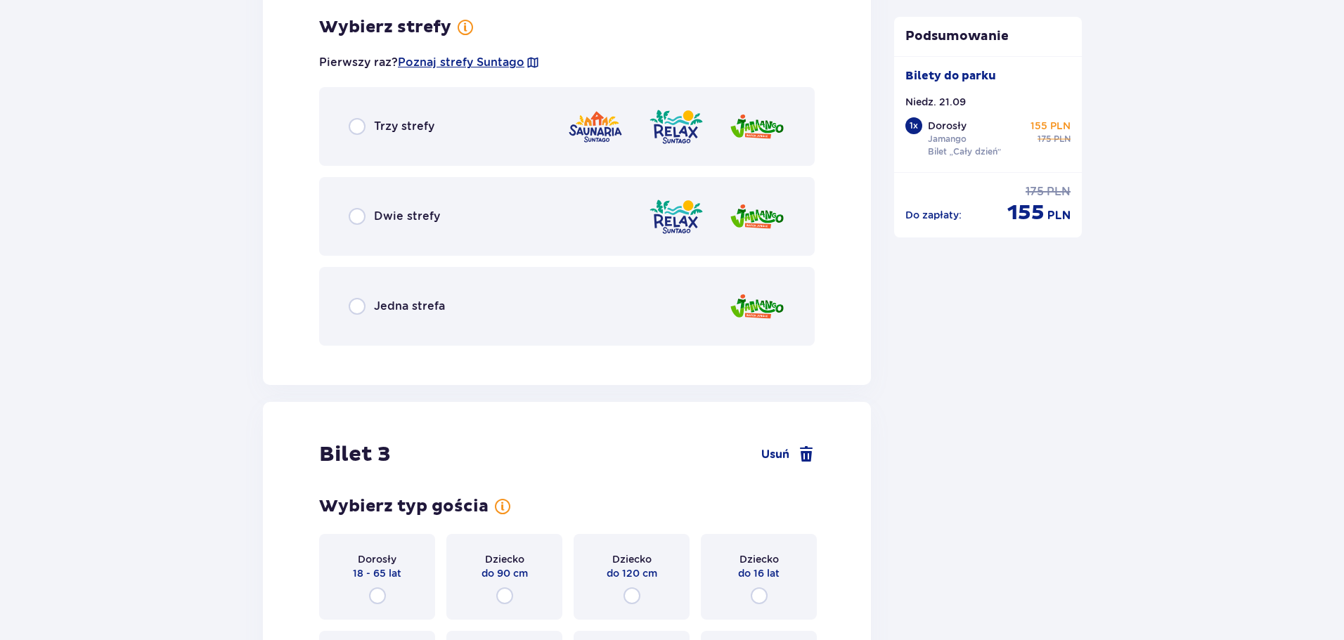
click at [363, 321] on div "Jedna strefa" at bounding box center [566, 306] width 495 height 79
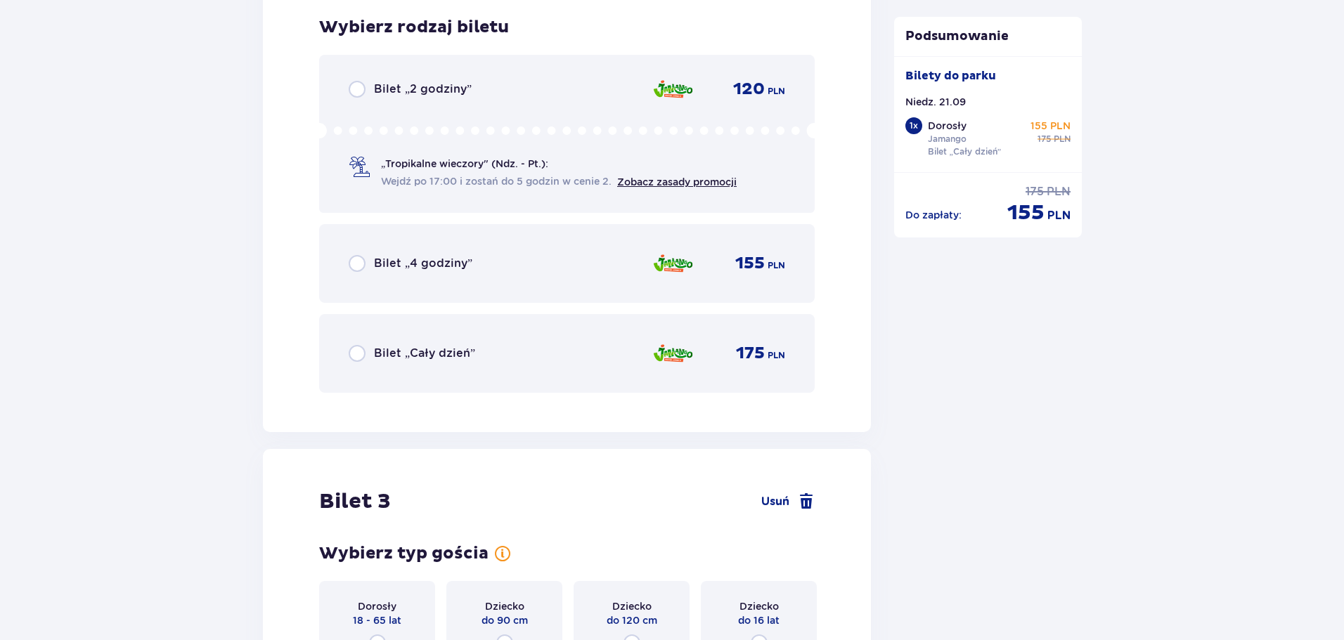
click at [363, 330] on div "Bilet „Cały dzień” 175 PLN" at bounding box center [566, 353] width 495 height 79
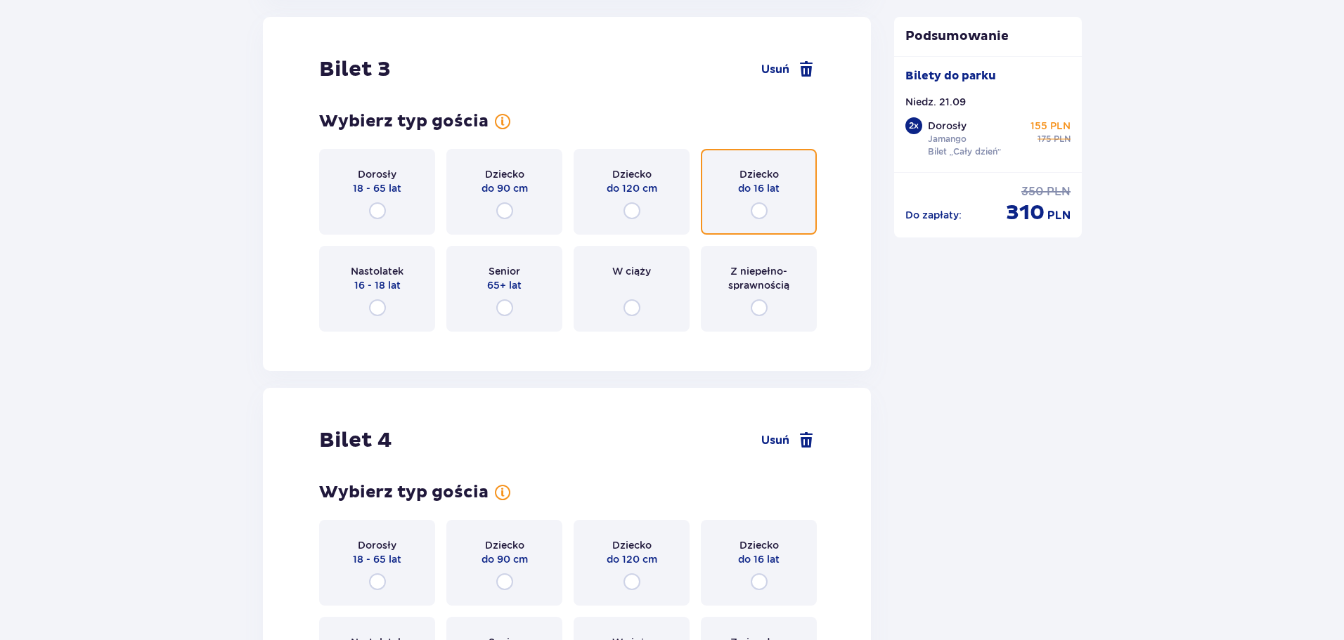
click at [757, 206] on input "radio" at bounding box center [758, 210] width 17 height 17
radio input "true"
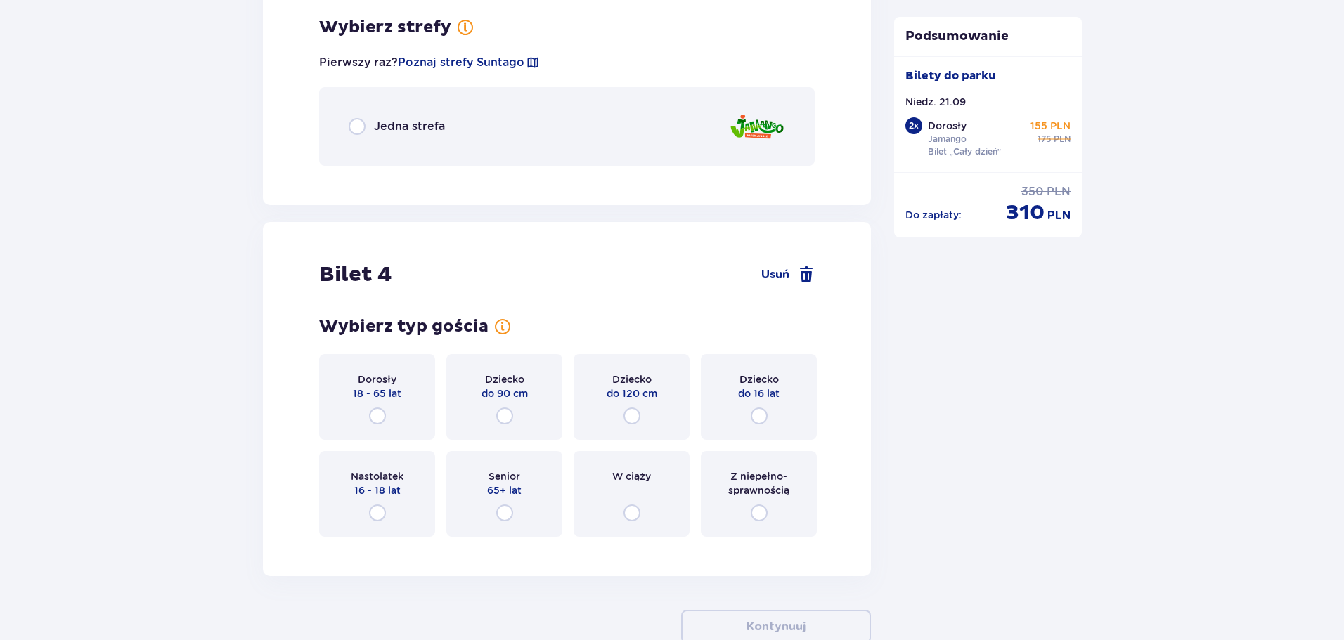
click at [484, 152] on div "Jedna strefa" at bounding box center [566, 126] width 495 height 79
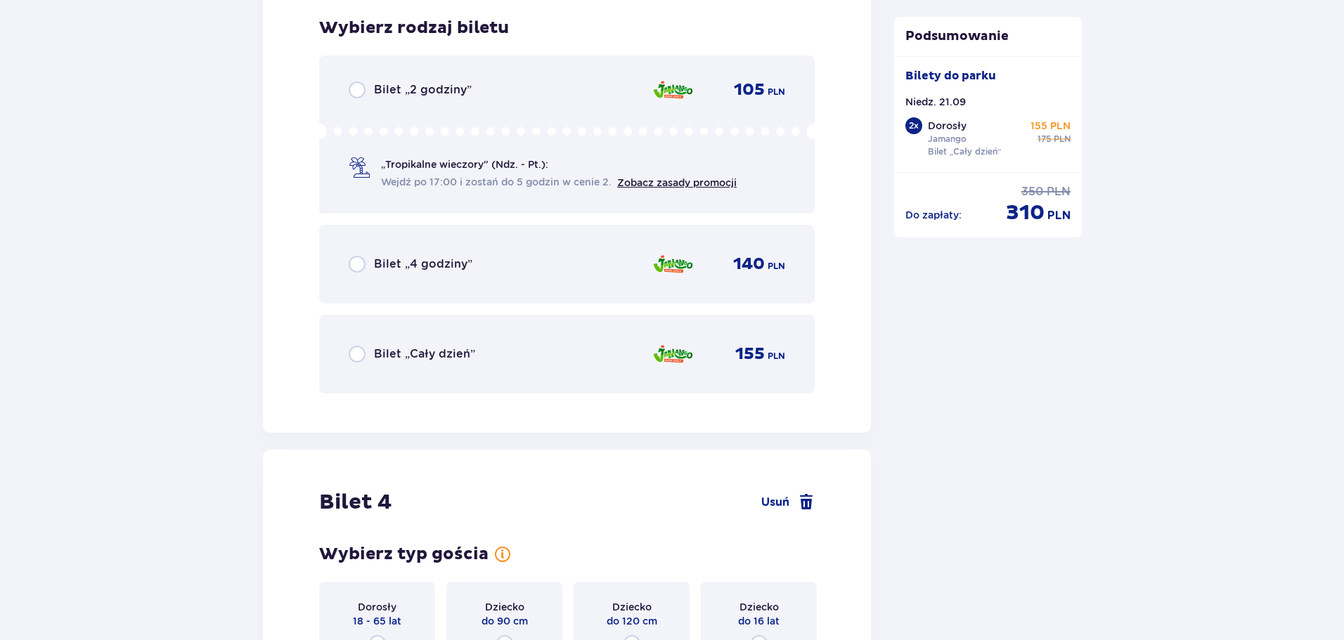
scroll to position [3423, 0]
click at [474, 343] on div "Bilet „Cały dzień” 155 PLN" at bounding box center [567, 354] width 436 height 30
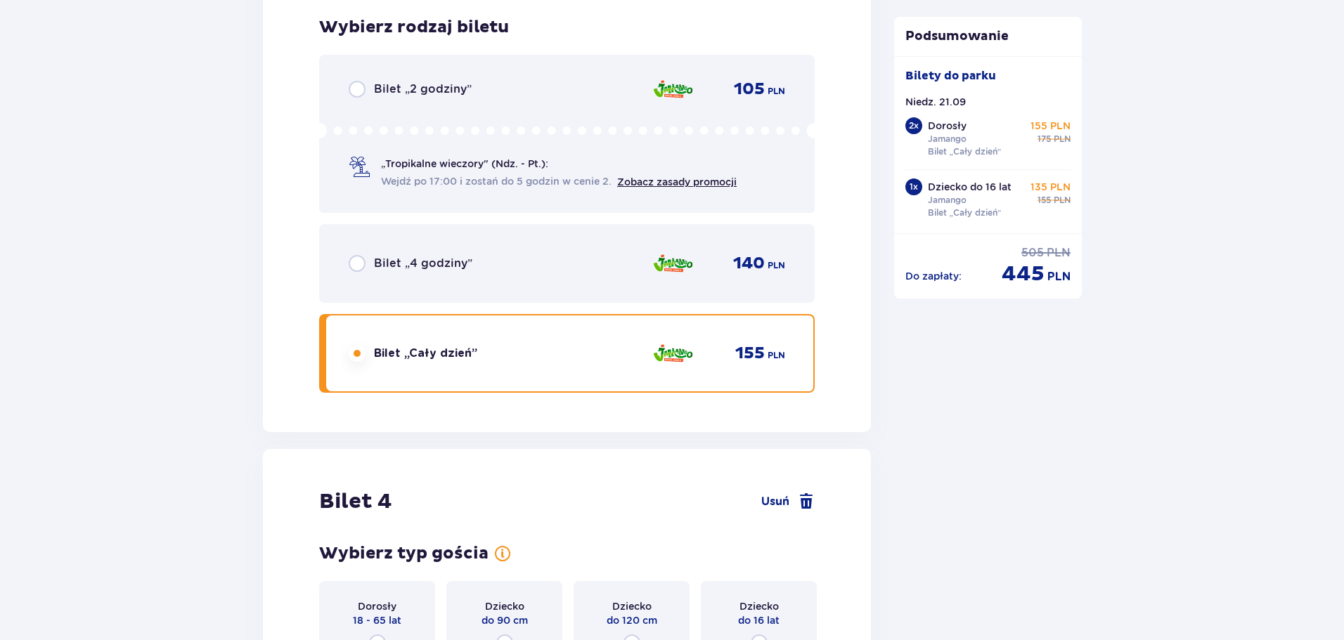
scroll to position [3738, 0]
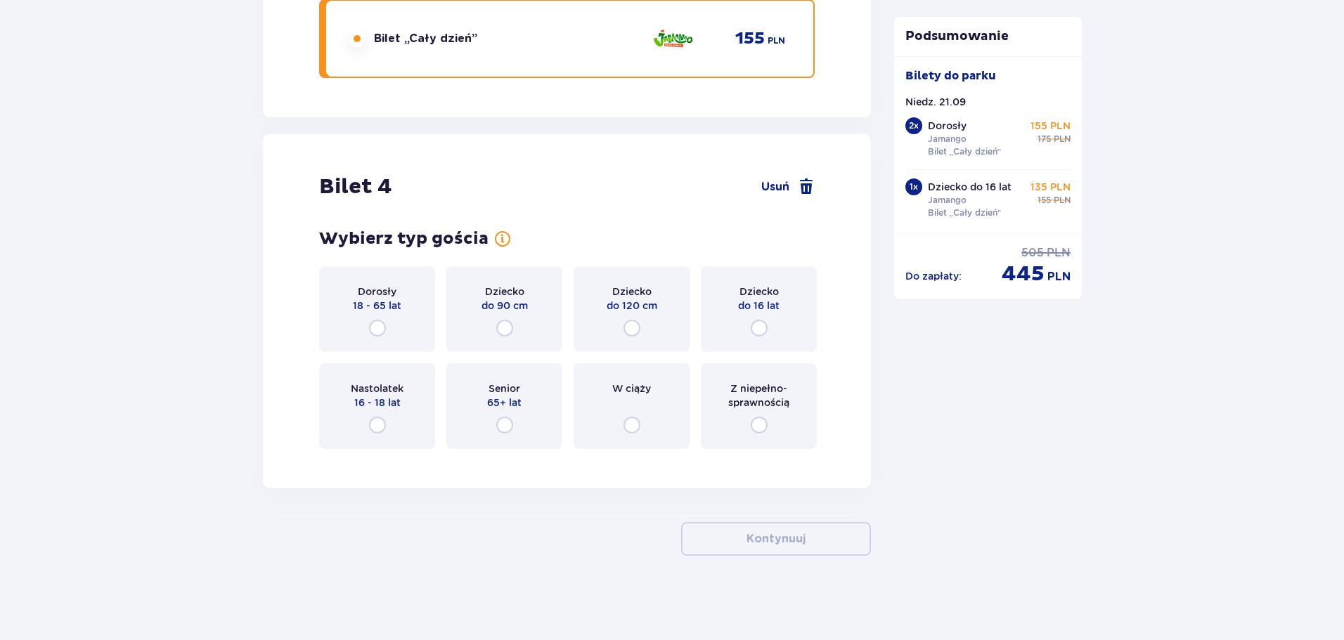
click at [731, 287] on div "Dziecko do 16 lat" at bounding box center [759, 309] width 116 height 86
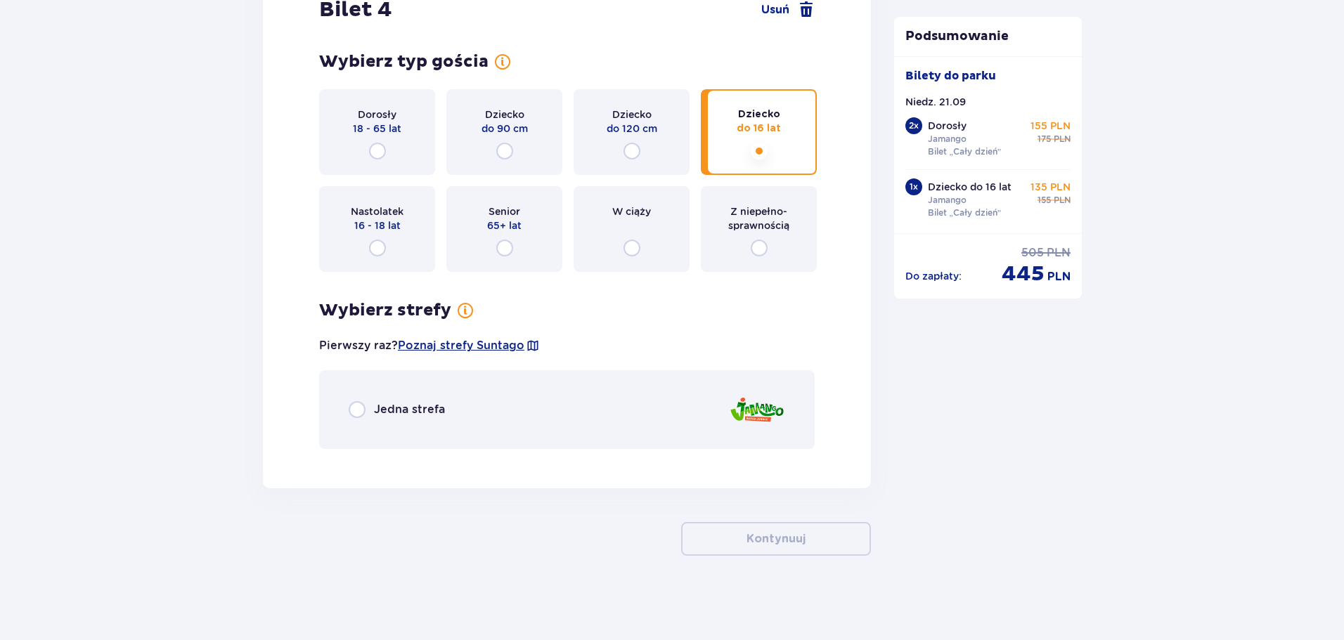
click at [443, 375] on div "Jedna strefa" at bounding box center [566, 409] width 495 height 79
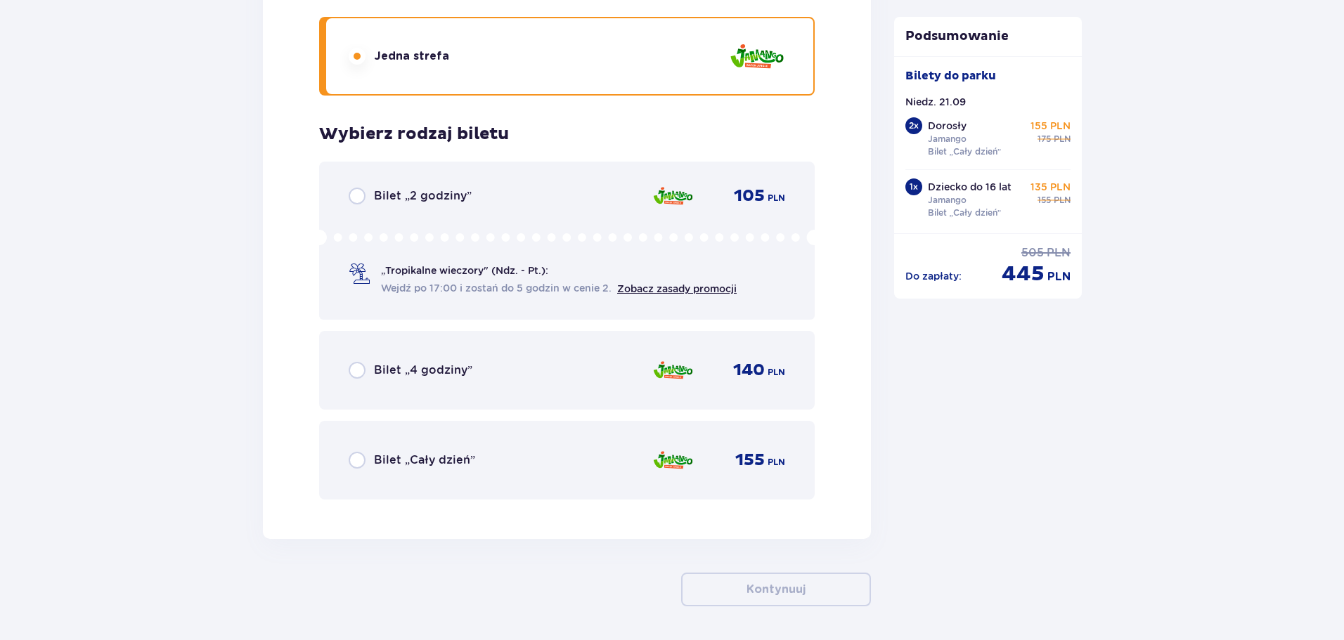
scroll to position [4319, 0]
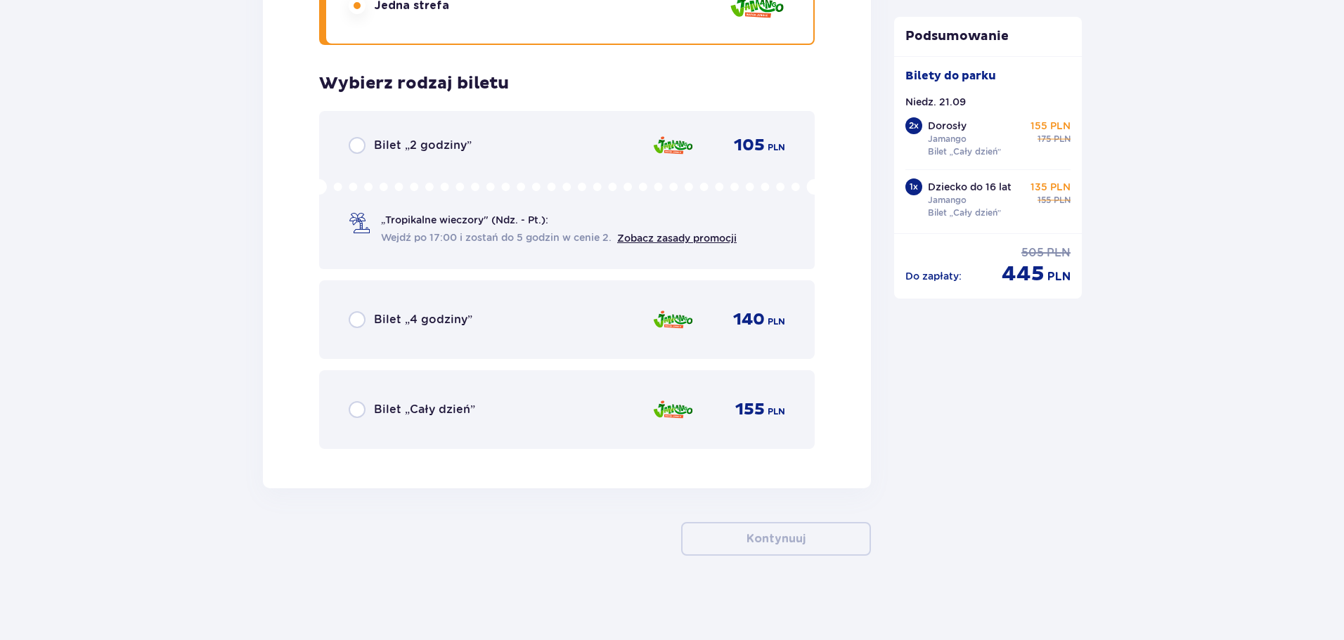
click at [436, 420] on div "Bilet „Cały dzień” 155 PLN" at bounding box center [567, 410] width 436 height 30
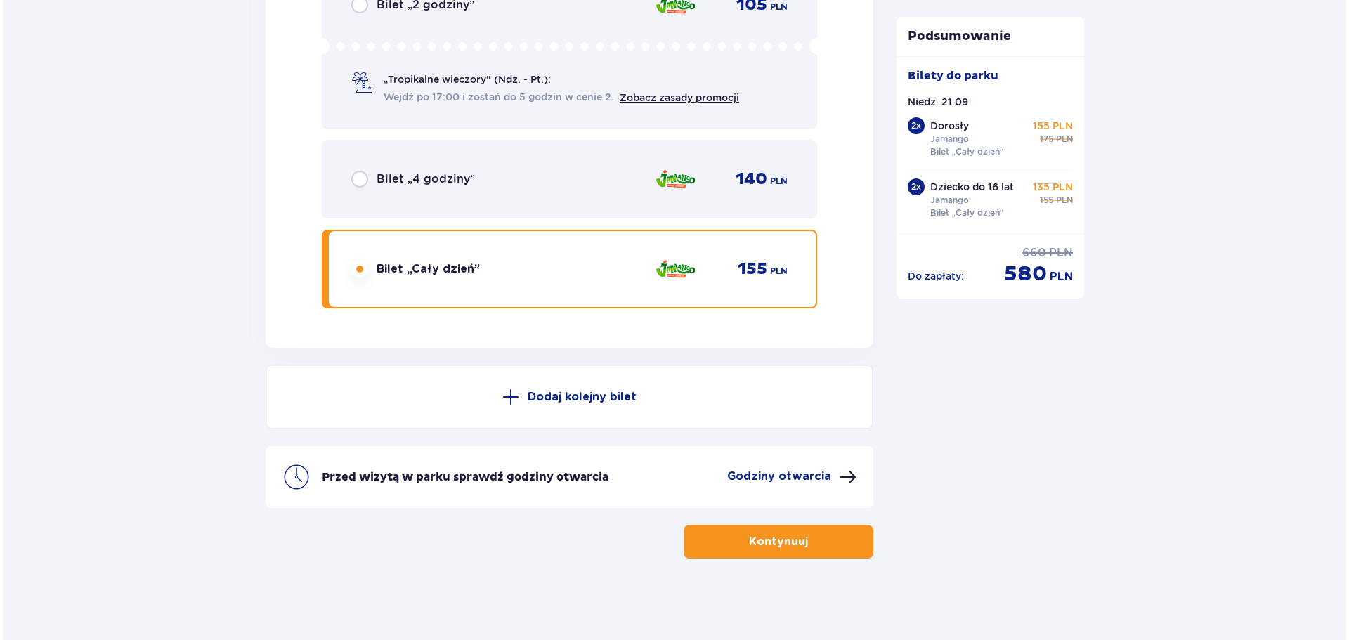
scroll to position [4463, 0]
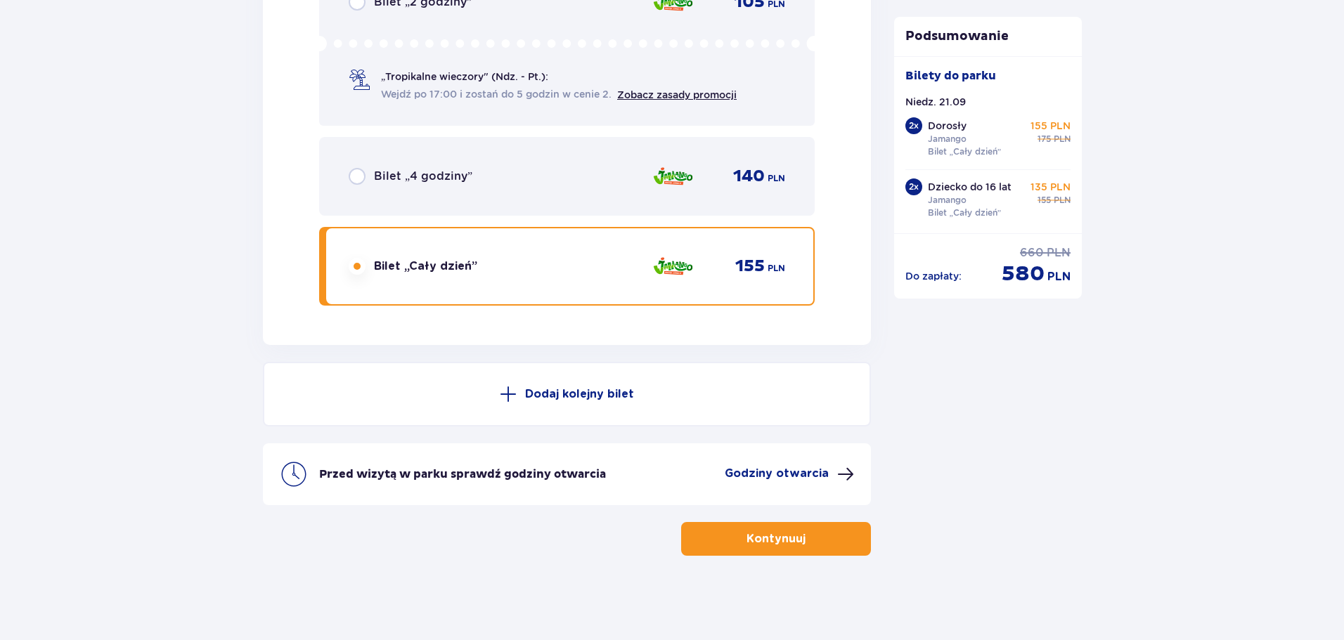
click at [769, 490] on div "Przed wizytą w parku sprawdź godziny otwarcia Godziny otwarcia" at bounding box center [567, 474] width 608 height 62
click at [773, 476] on p "Godziny otwarcia" at bounding box center [776, 473] width 104 height 15
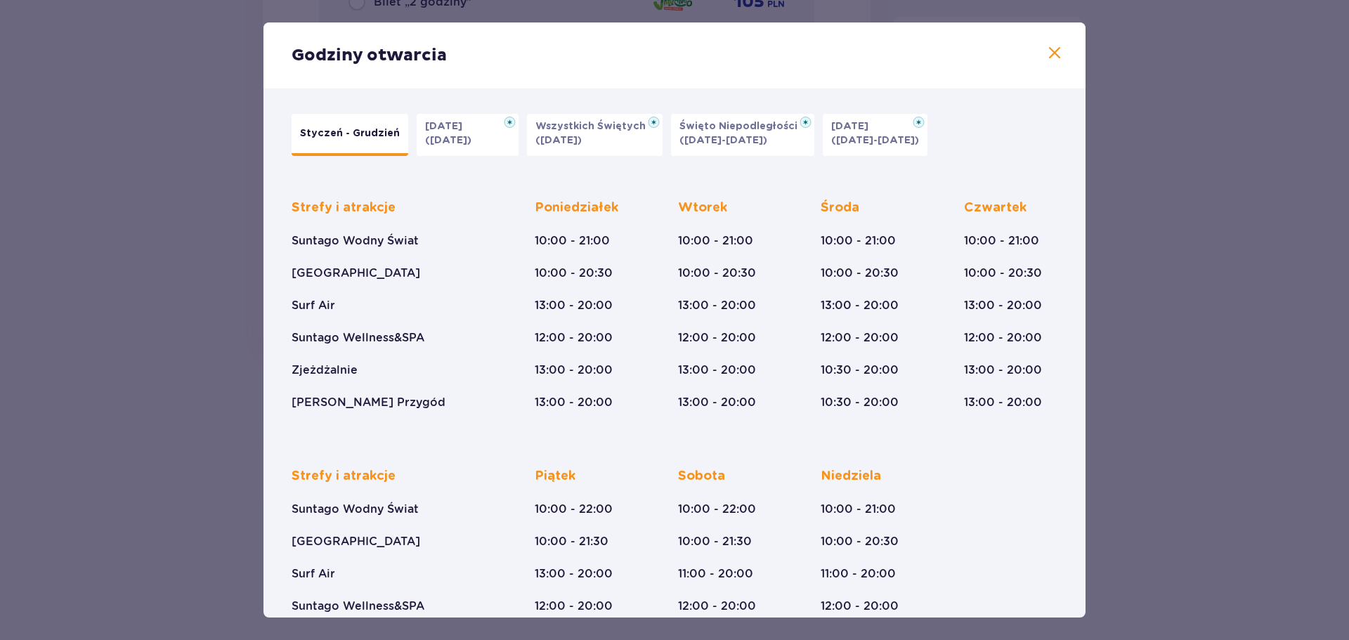
click at [630, 128] on p "Wszystkich Świętych" at bounding box center [594, 126] width 119 height 14
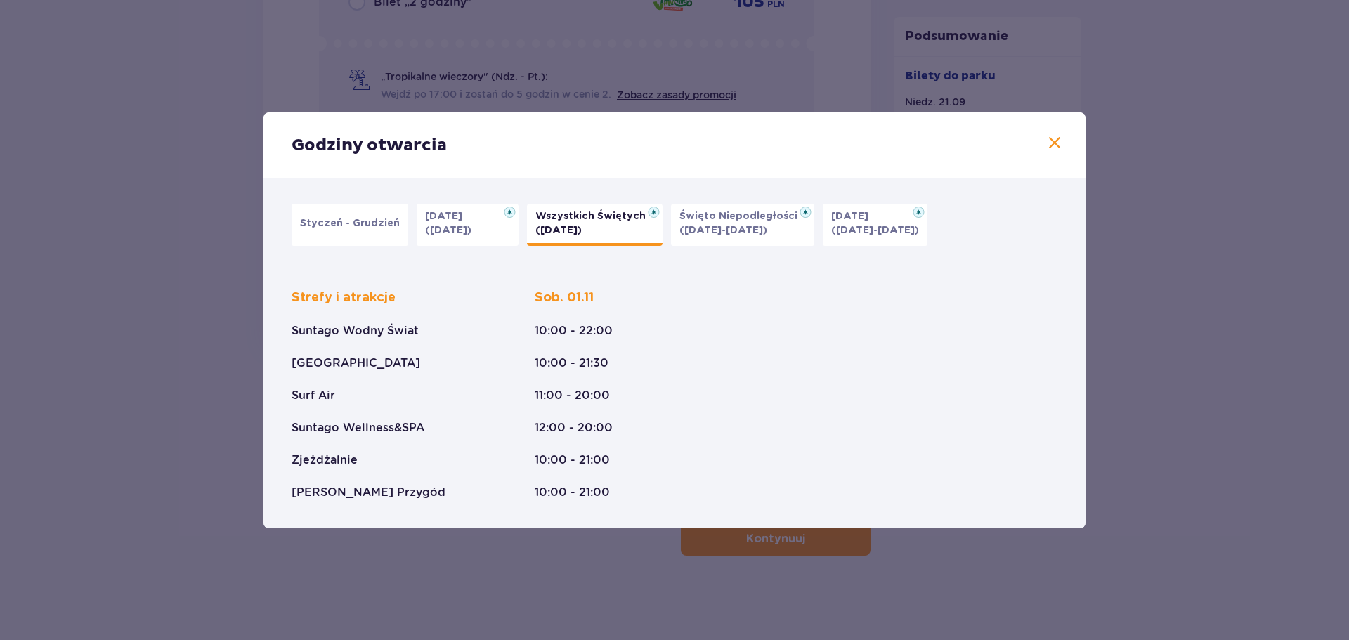
click at [881, 238] on button "[DATE] ([DATE]-[DATE])" at bounding box center [875, 225] width 105 height 42
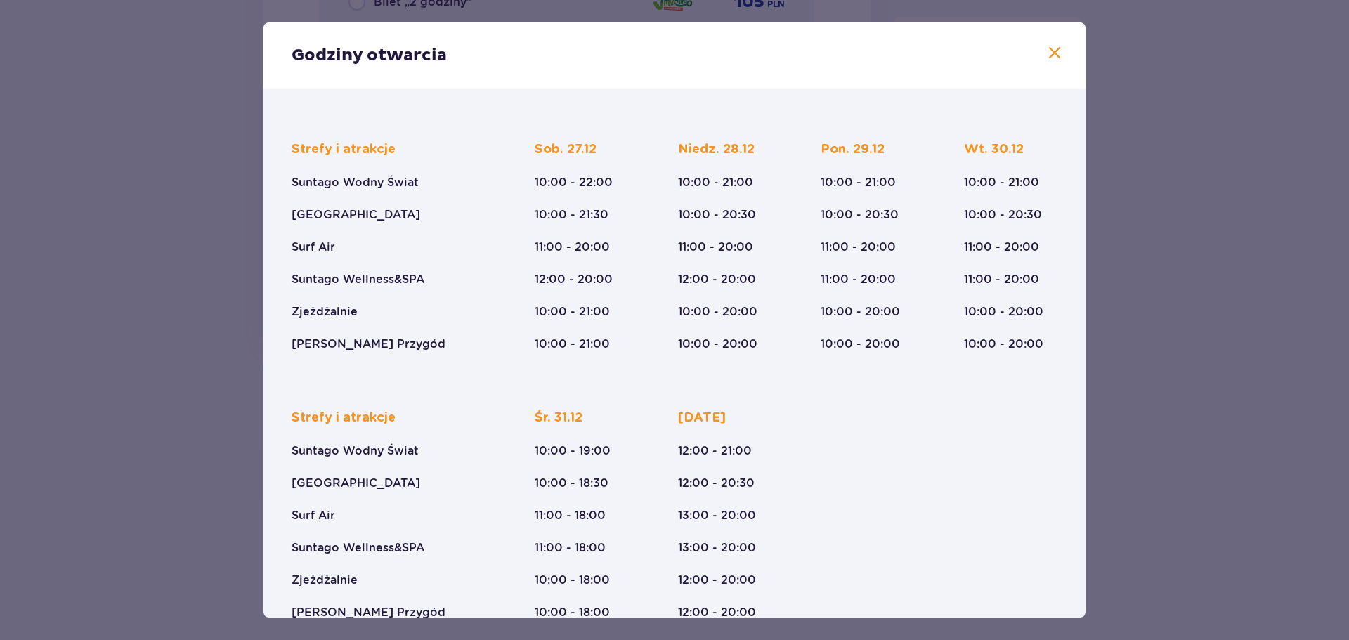
scroll to position [375, 0]
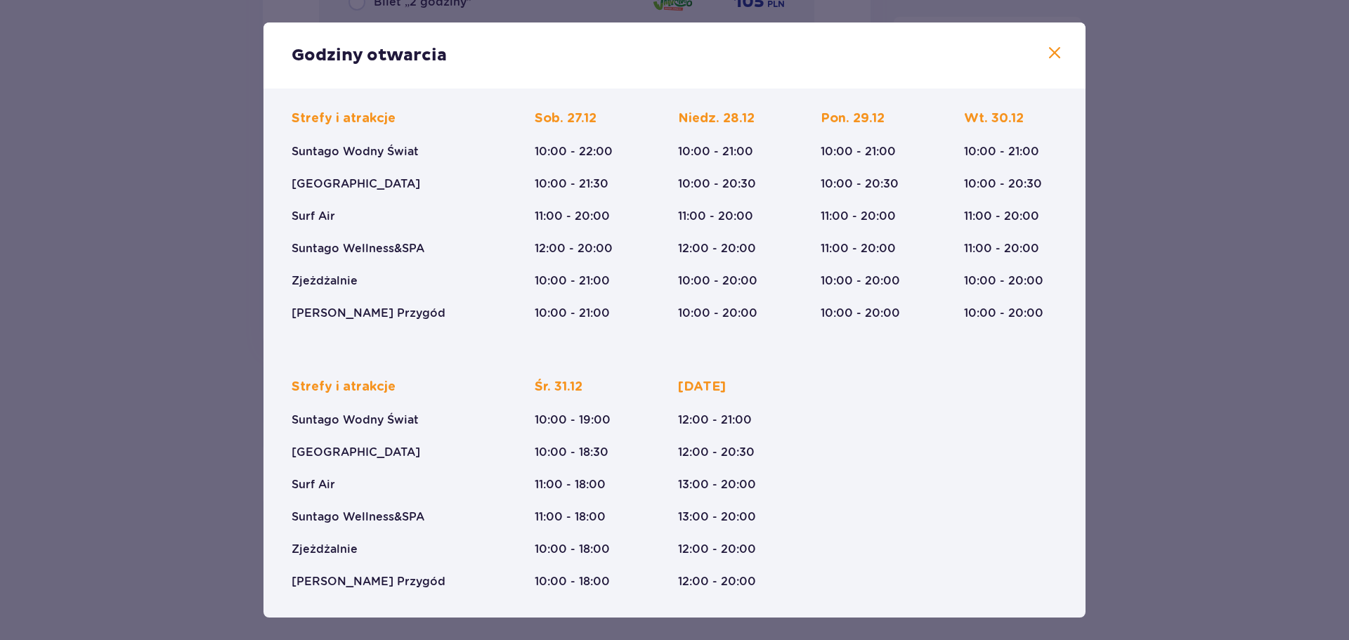
click at [1033, 56] on div "Godziny otwarcia" at bounding box center [675, 55] width 822 height 66
